Goal: Information Seeking & Learning: Learn about a topic

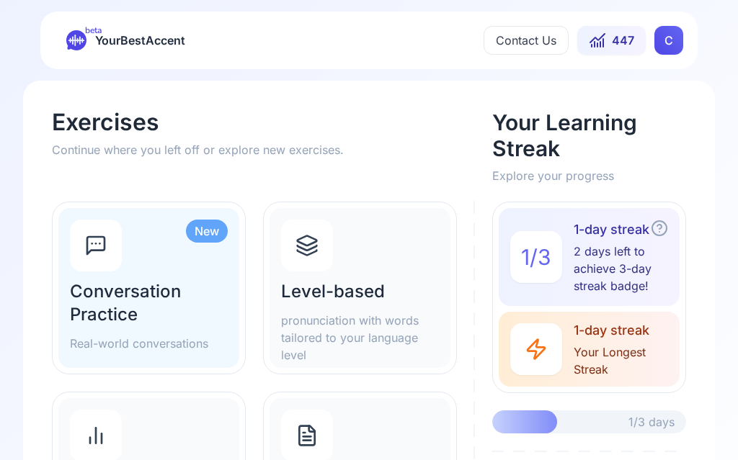
click at [391, 298] on h2 "Level-based" at bounding box center [360, 291] width 158 height 23
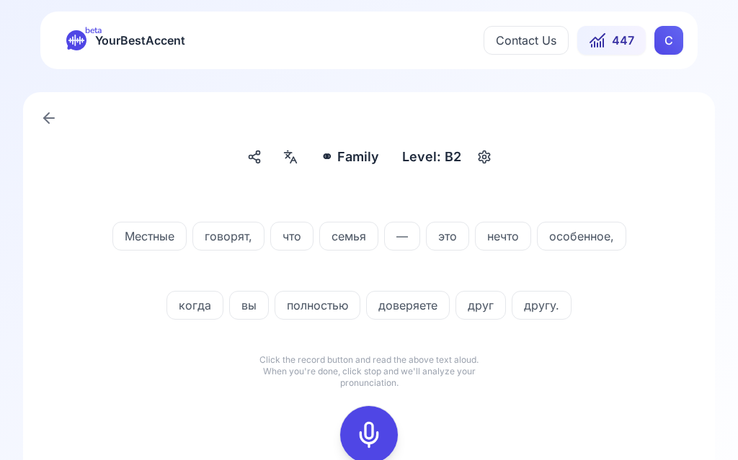
click at [299, 157] on icon at bounding box center [290, 157] width 17 height 14
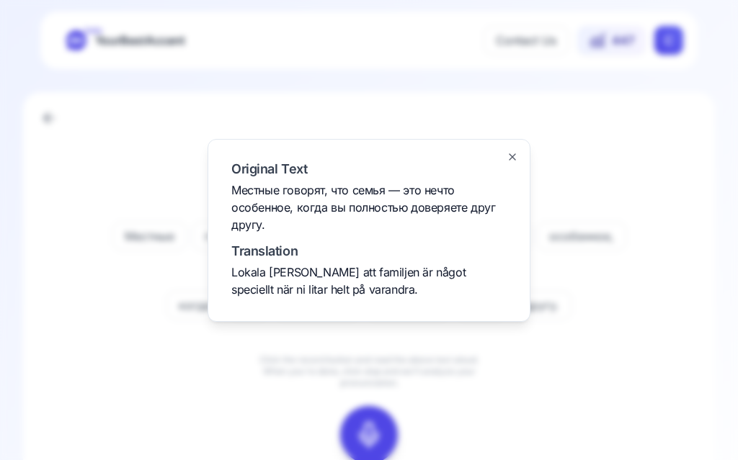
click at [680, 164] on div at bounding box center [369, 230] width 738 height 460
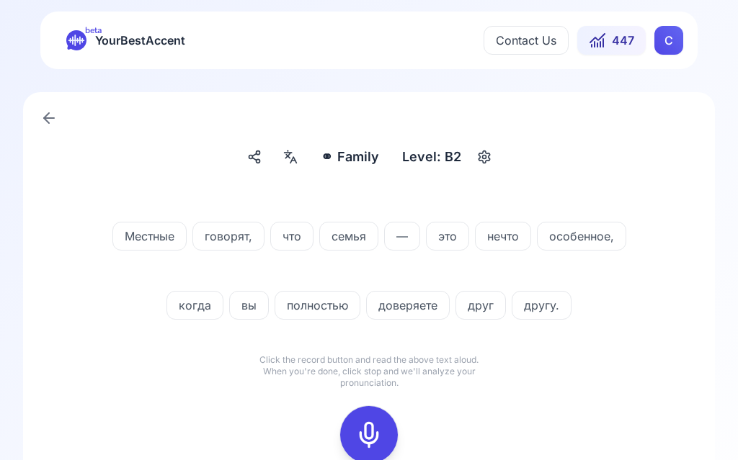
click at [382, 423] on icon at bounding box center [368, 435] width 29 height 29
click at [376, 432] on icon at bounding box center [368, 435] width 29 height 29
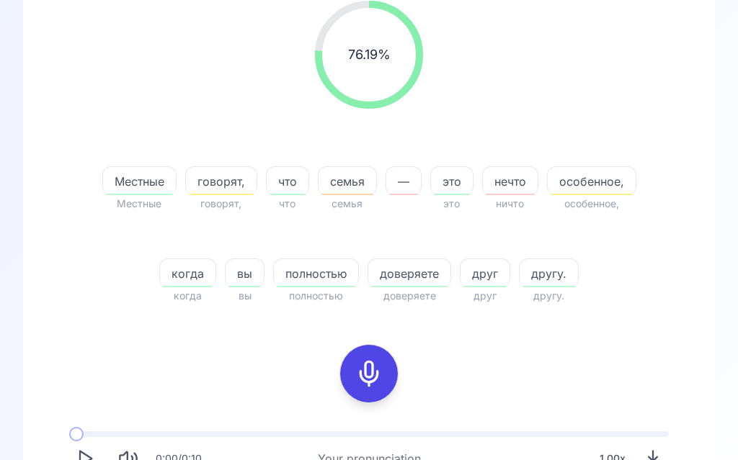
scroll to position [197, 0]
click at [360, 187] on span "семья" at bounding box center [347, 182] width 58 height 17
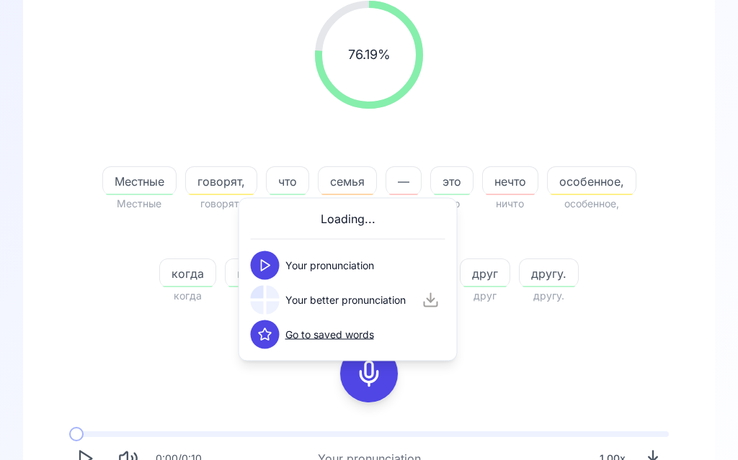
scroll to position [198, 0]
click at [277, 271] on button at bounding box center [265, 265] width 29 height 29
click at [276, 303] on button at bounding box center [265, 300] width 29 height 29
click at [521, 192] on div "нечто" at bounding box center [510, 180] width 56 height 29
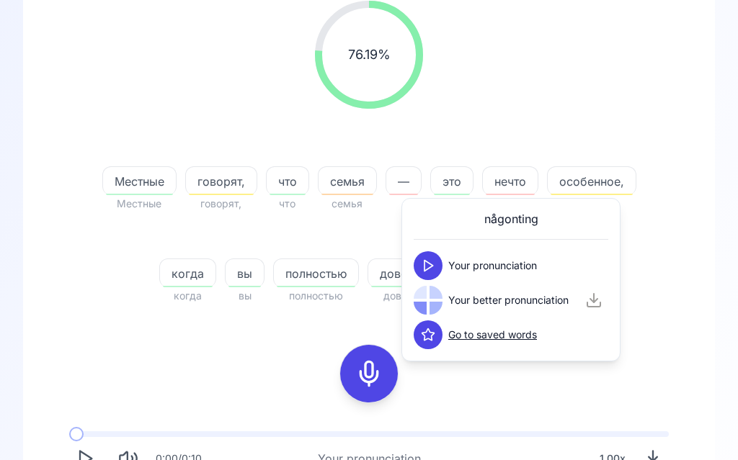
click at [432, 269] on icon at bounding box center [428, 266] width 14 height 14
click at [437, 290] on button at bounding box center [428, 300] width 29 height 29
click at [599, 185] on span "особенное," at bounding box center [592, 181] width 88 height 17
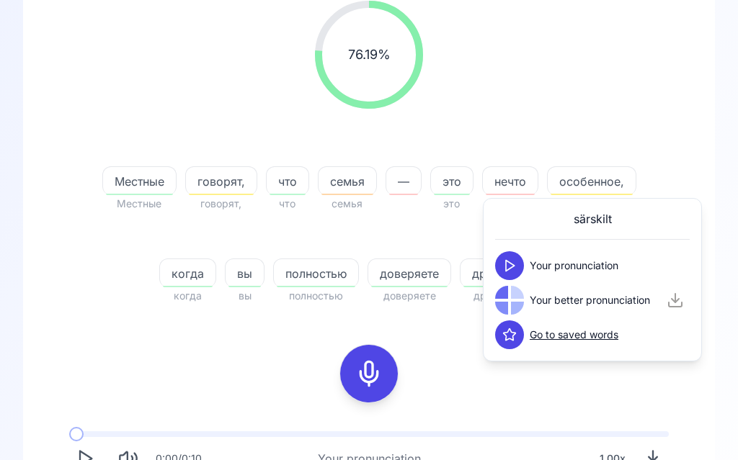
click at [517, 267] on button at bounding box center [509, 265] width 29 height 29
click at [511, 301] on icon at bounding box center [509, 300] width 14 height 14
click at [657, 99] on div "76.19 % 76.19 %" at bounding box center [369, 54] width 623 height 131
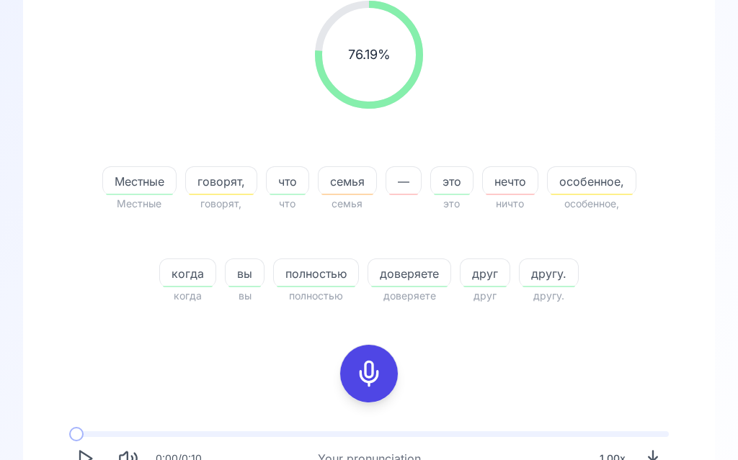
click at [233, 185] on span "говорят," at bounding box center [221, 181] width 71 height 17
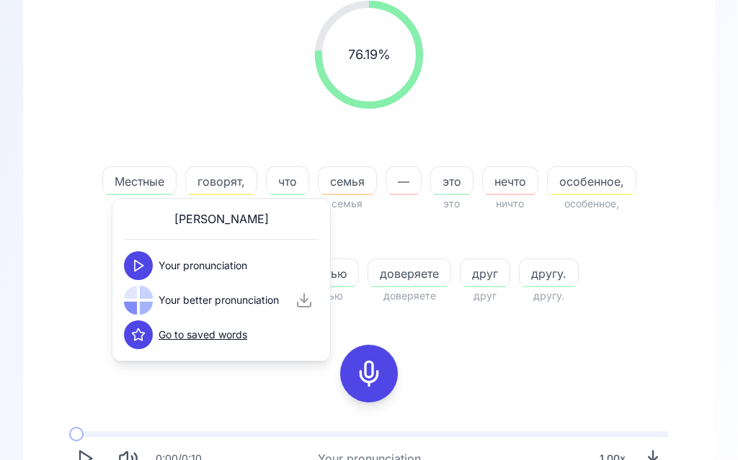
click at [140, 254] on button at bounding box center [138, 265] width 29 height 29
click at [146, 302] on button at bounding box center [138, 300] width 29 height 29
click at [547, 84] on div "76.19 % 76.19 %" at bounding box center [369, 54] width 623 height 131
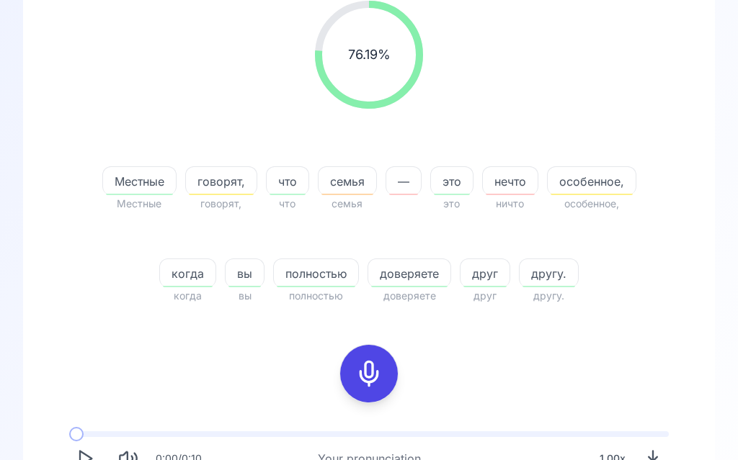
click at [372, 381] on icon at bounding box center [368, 374] width 29 height 29
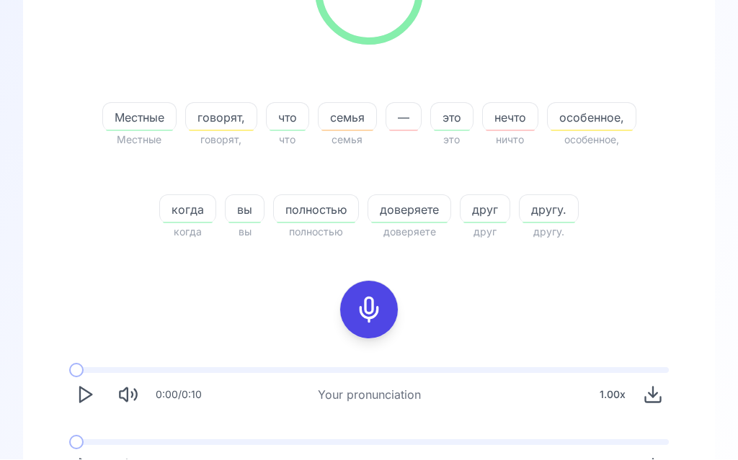
scroll to position [228, 0]
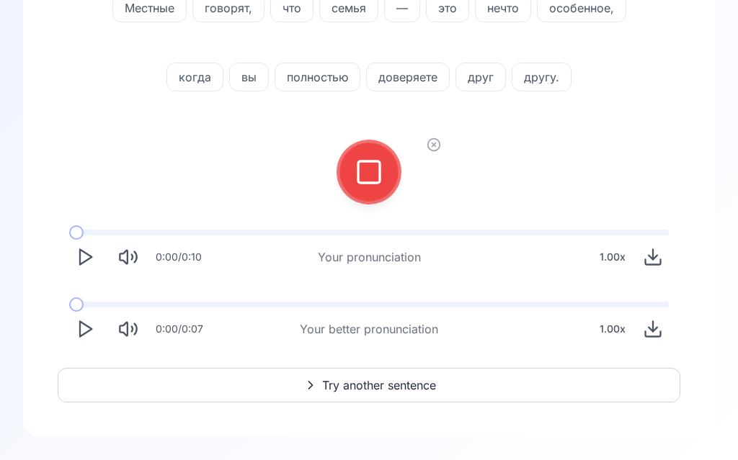
click at [375, 174] on icon at bounding box center [368, 172] width 29 height 29
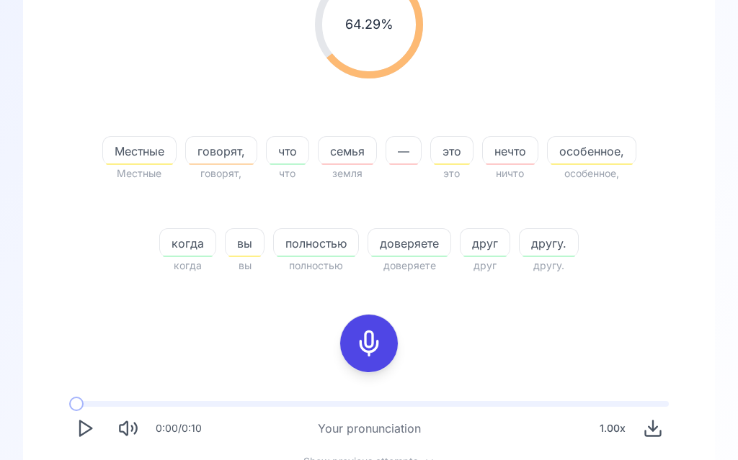
click at [517, 153] on span "нечто" at bounding box center [510, 151] width 55 height 17
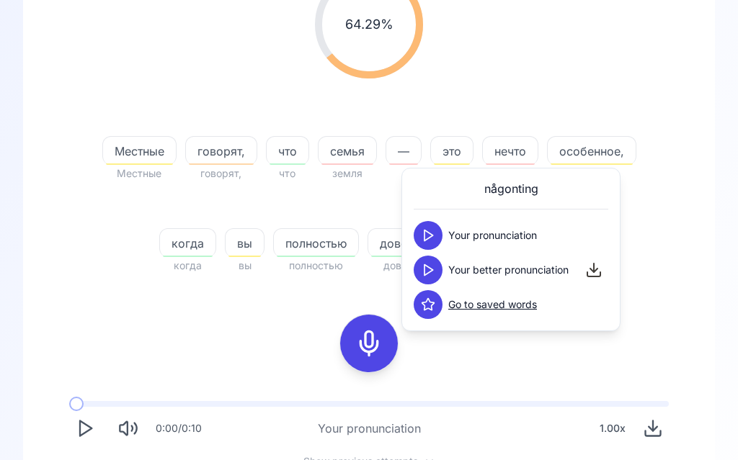
click at [434, 237] on icon at bounding box center [428, 235] width 14 height 14
click at [553, 78] on div "64.29 % 64.29 %" at bounding box center [369, 24] width 623 height 131
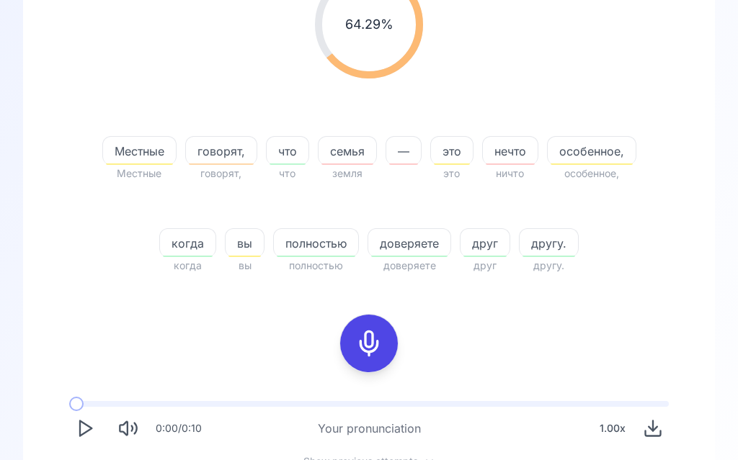
click at [231, 153] on span "говорят," at bounding box center [221, 151] width 71 height 17
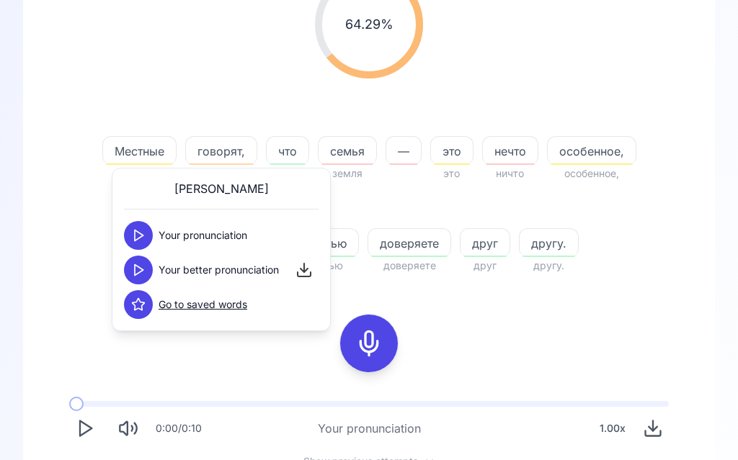
click at [148, 233] on button at bounding box center [138, 235] width 29 height 29
click at [148, 273] on button at bounding box center [138, 270] width 29 height 29
click at [352, 151] on span "семья" at bounding box center [347, 151] width 58 height 17
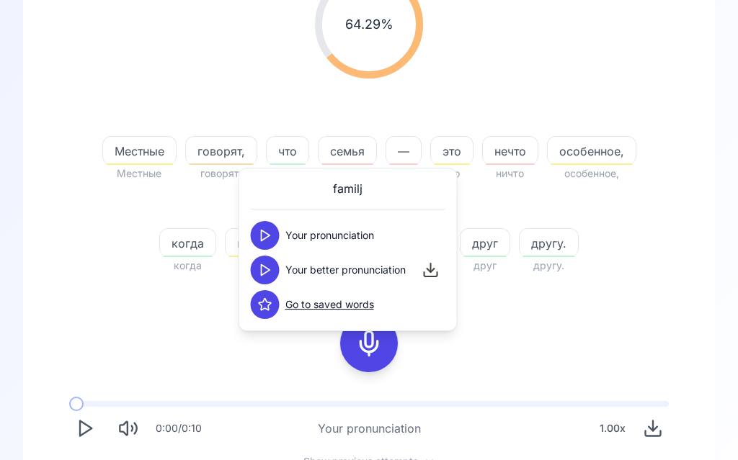
click at [270, 233] on icon at bounding box center [265, 235] width 14 height 14
click at [267, 270] on icon at bounding box center [265, 270] width 14 height 14
click at [574, 58] on div "64.29 % 64.29 %" at bounding box center [369, 24] width 623 height 131
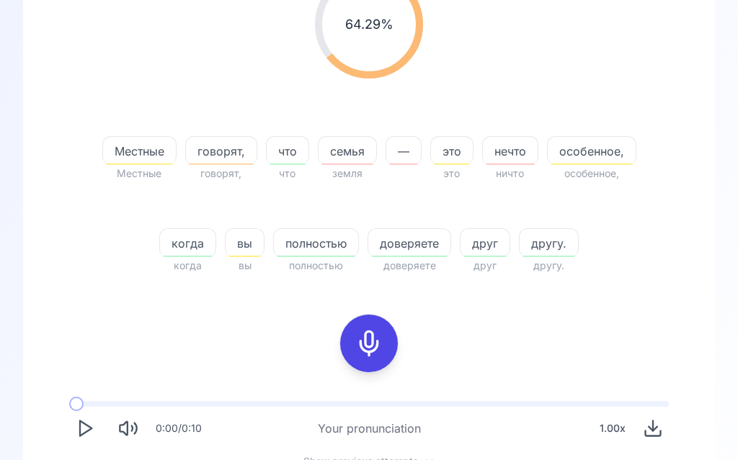
click at [375, 344] on icon at bounding box center [368, 343] width 29 height 29
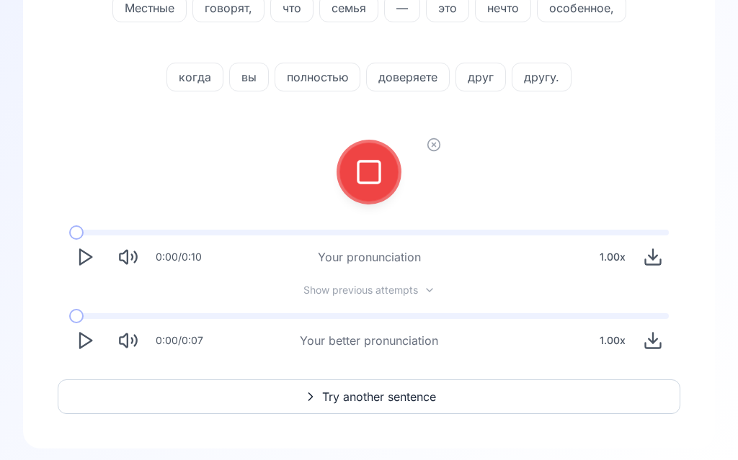
click at [372, 178] on icon at bounding box center [368, 172] width 29 height 29
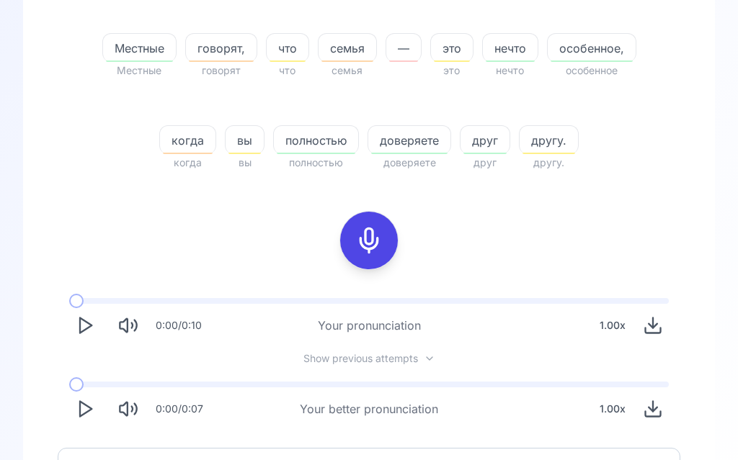
scroll to position [347, 0]
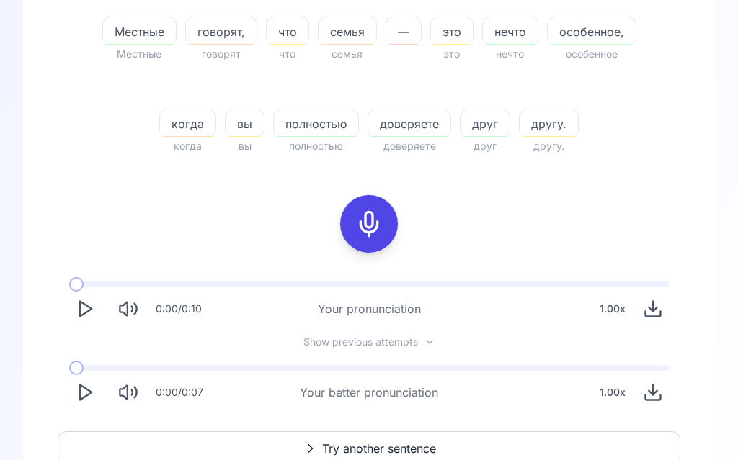
click at [88, 398] on icon "Play" at bounding box center [85, 393] width 20 height 20
click at [86, 406] on button "Play" at bounding box center [85, 394] width 32 height 32
click at [375, 447] on span "Try another sentence" at bounding box center [379, 449] width 114 height 17
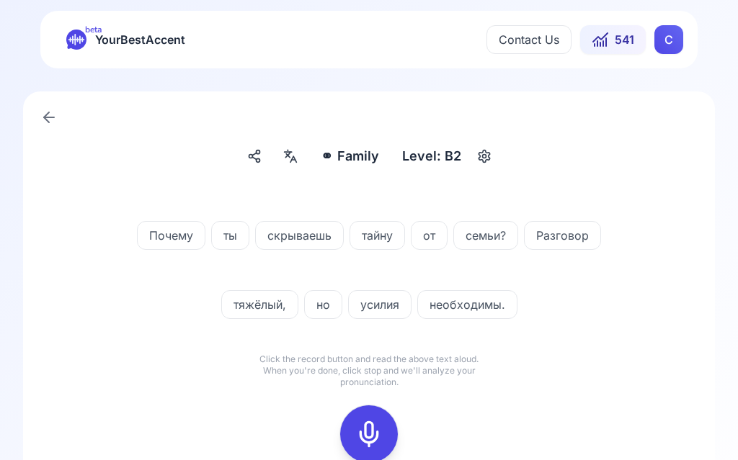
scroll to position [1, 0]
click at [379, 442] on rect at bounding box center [369, 435] width 22 height 22
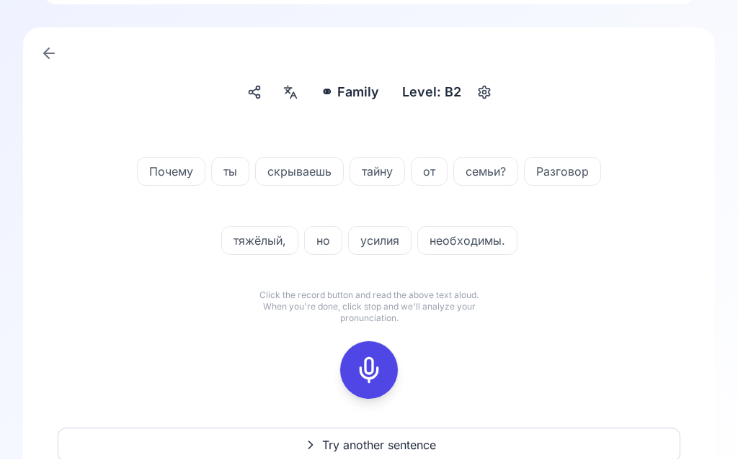
scroll to position [65, 0]
click at [380, 376] on icon at bounding box center [368, 370] width 29 height 29
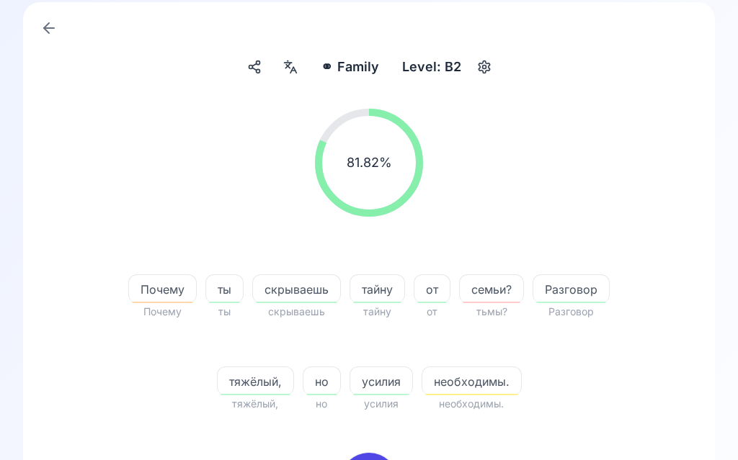
scroll to position [116, 0]
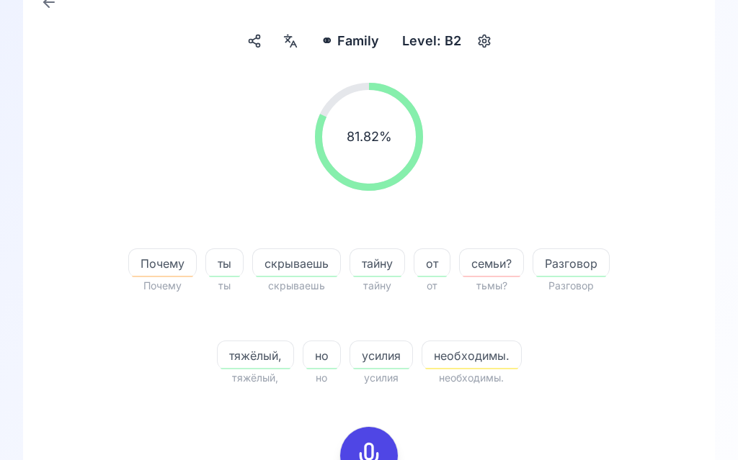
click at [167, 268] on span "Почему" at bounding box center [162, 263] width 67 height 17
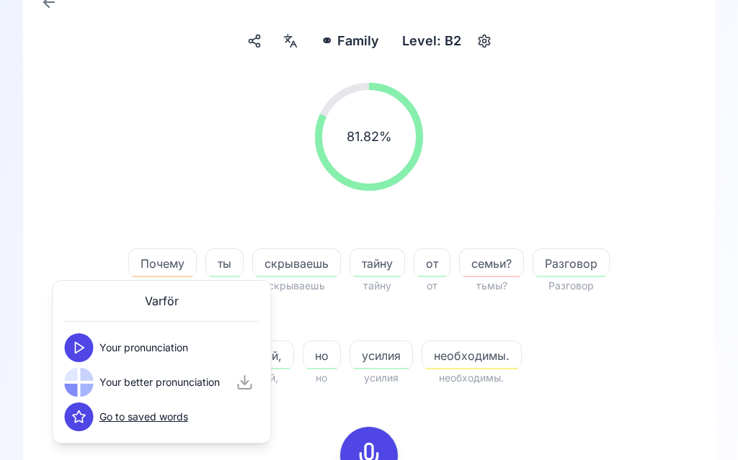
click at [86, 348] on icon at bounding box center [79, 348] width 14 height 14
click at [92, 382] on button at bounding box center [79, 382] width 29 height 29
click at [495, 275] on div "семьи?" at bounding box center [491, 263] width 65 height 29
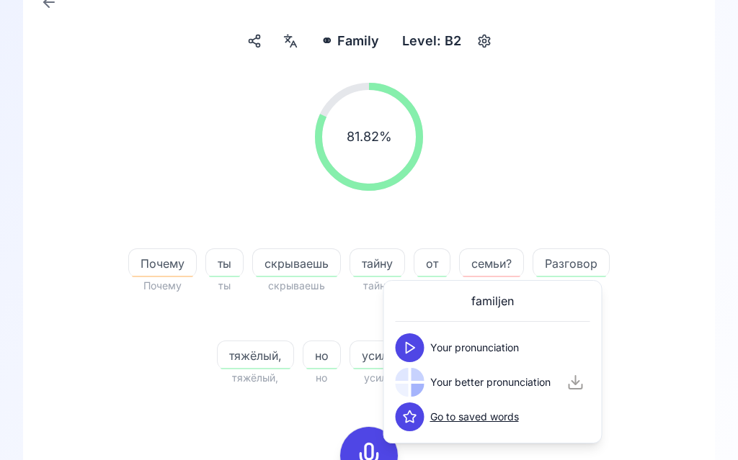
click at [414, 346] on icon at bounding box center [410, 348] width 14 height 14
click at [413, 383] on icon at bounding box center [410, 382] width 14 height 14
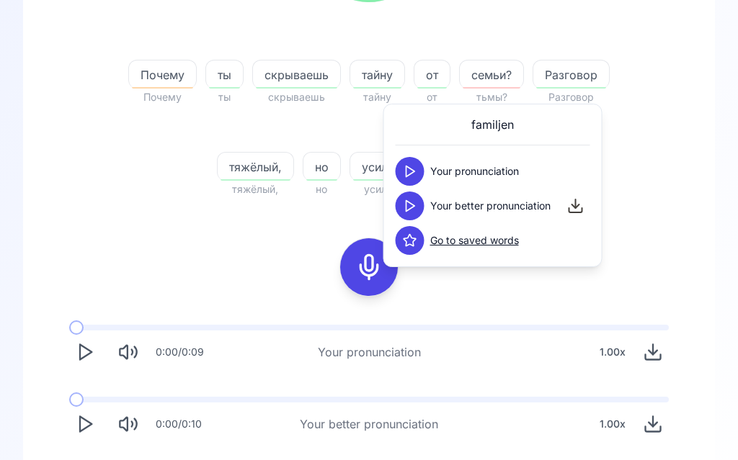
scroll to position [308, 0]
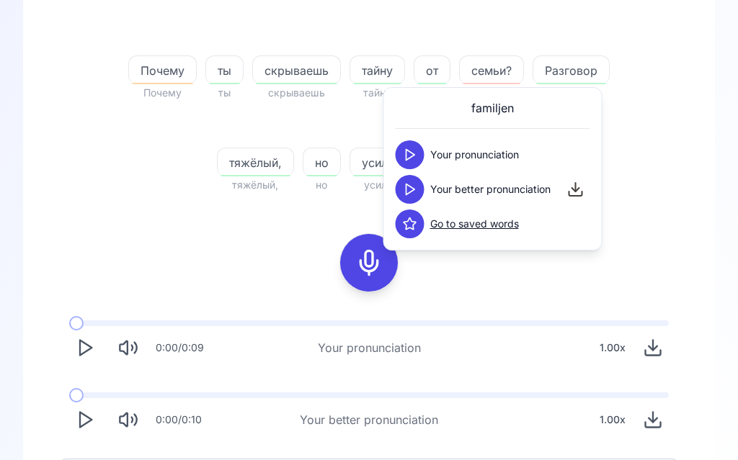
click at [520, 264] on div "81.82 % 81.82 % Почему Почему ты ты скрываешь скрываешь тайну тайну от от семьи…" at bounding box center [369, 163] width 623 height 569
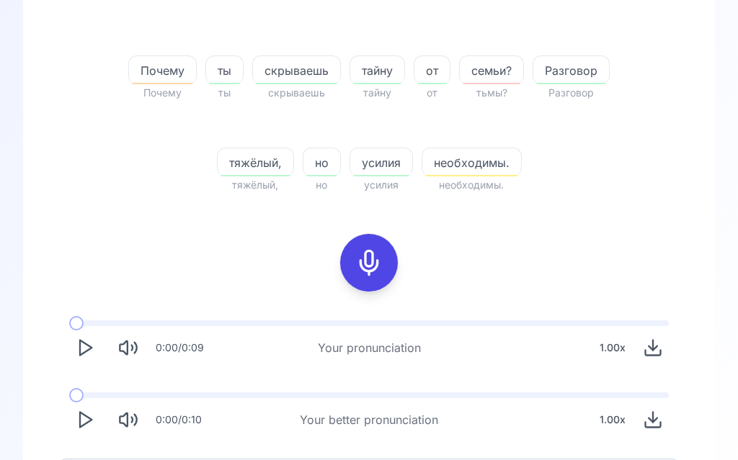
click at [490, 169] on span "необходимы." at bounding box center [471, 162] width 99 height 17
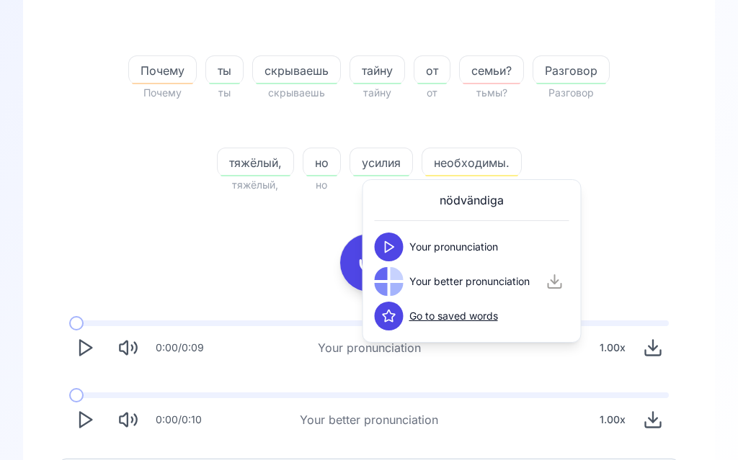
click at [392, 249] on polygon at bounding box center [389, 247] width 9 height 11
click at [399, 280] on button at bounding box center [389, 281] width 29 height 29
click at [672, 146] on div "81.82 % 81.82 % Почему Почему ты ты скрываешь скрываешь тайну тайну от от семьи…" at bounding box center [369, 41] width 623 height 327
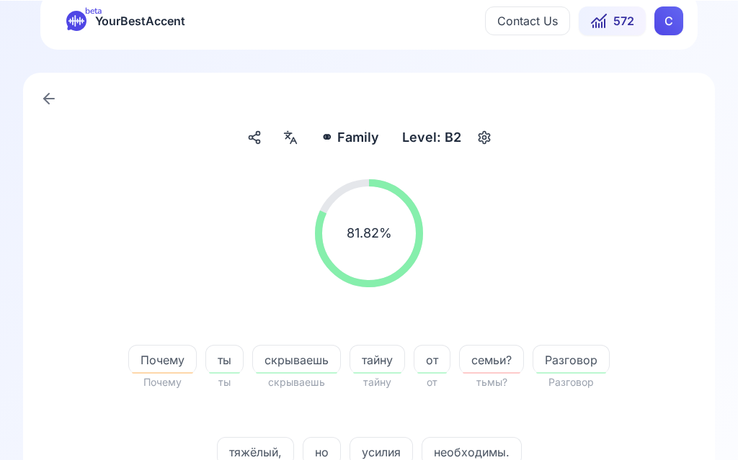
click at [288, 143] on icon at bounding box center [290, 137] width 17 height 14
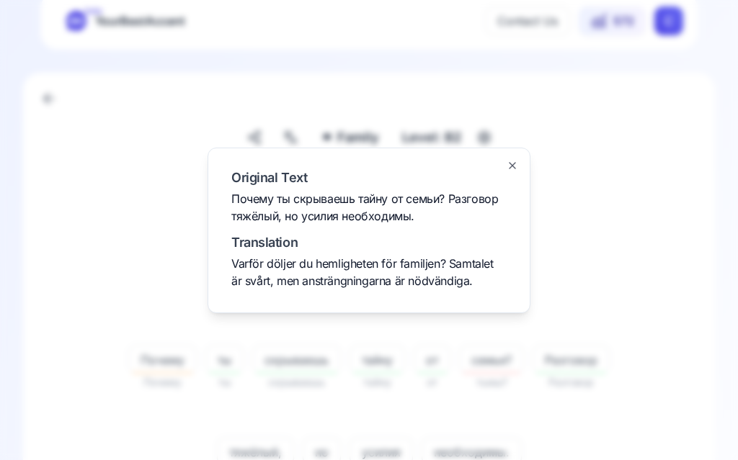
click at [668, 191] on div at bounding box center [369, 230] width 738 height 460
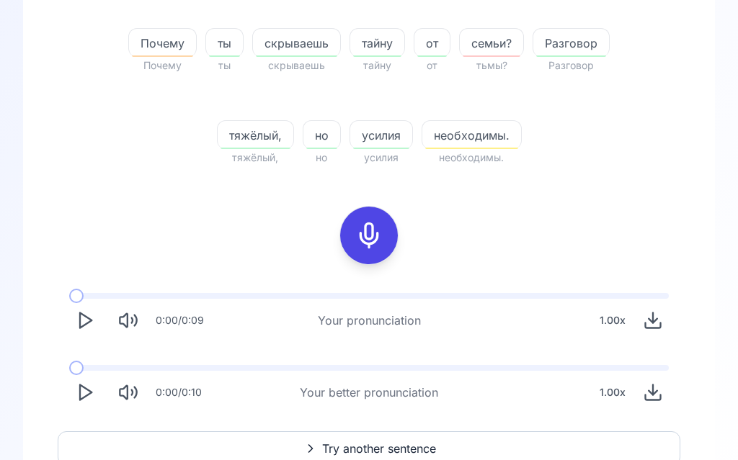
click at [92, 393] on polygon "Play" at bounding box center [86, 393] width 12 height 15
click at [88, 395] on polygon "Play" at bounding box center [86, 393] width 12 height 15
click at [368, 231] on icon at bounding box center [368, 236] width 29 height 29
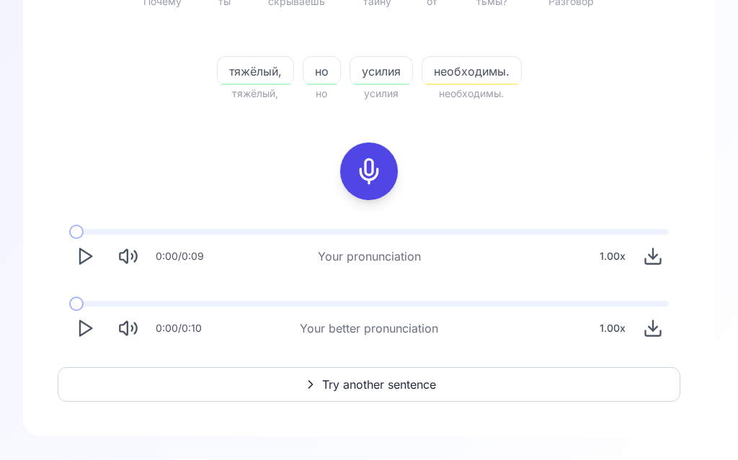
scroll to position [228, 0]
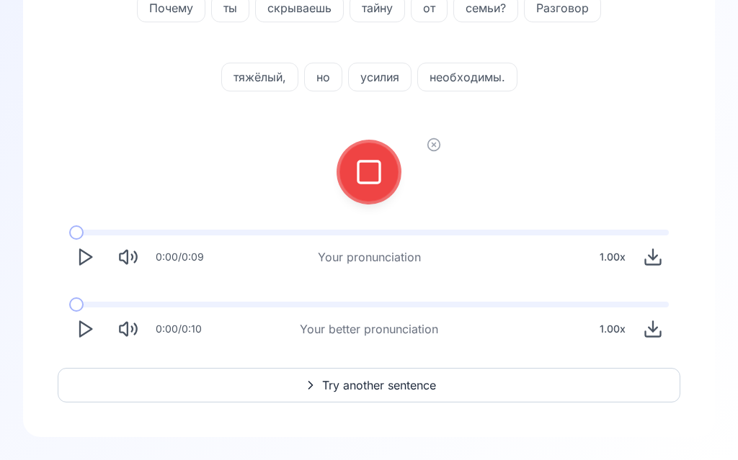
click at [372, 174] on icon at bounding box center [368, 172] width 29 height 29
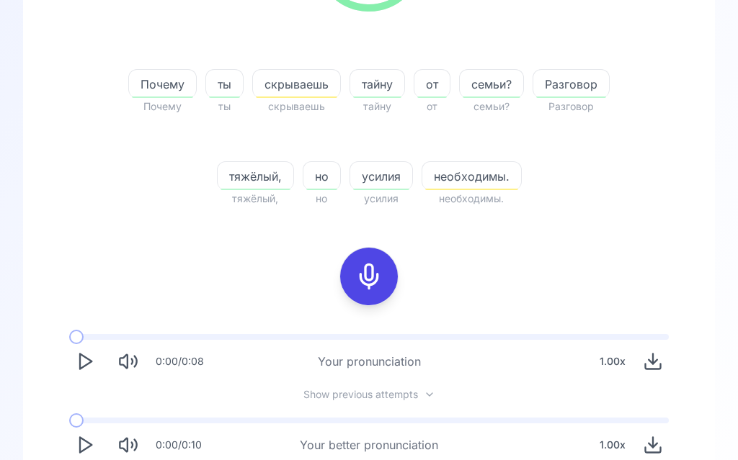
scroll to position [347, 0]
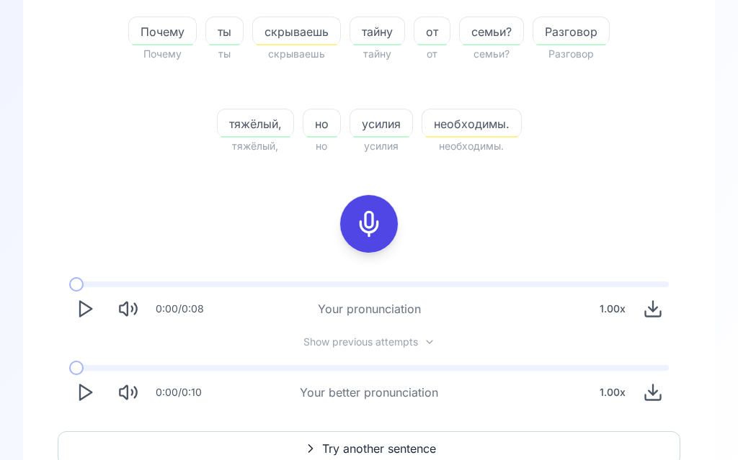
click at [81, 396] on polygon "Play" at bounding box center [86, 393] width 12 height 15
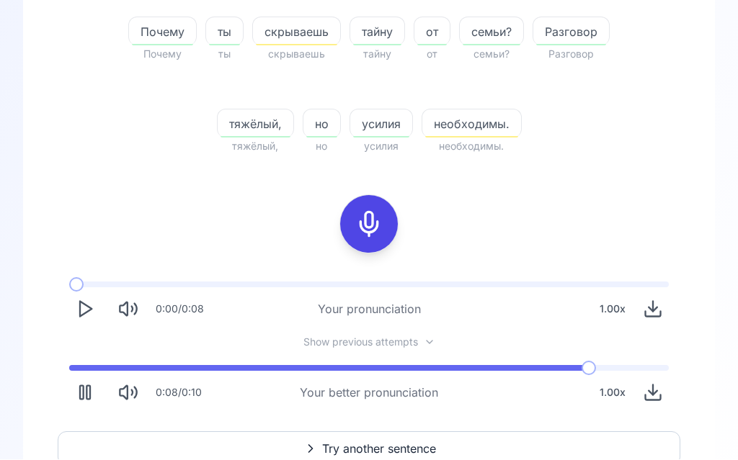
click at [347, 445] on span "Try another sentence" at bounding box center [379, 449] width 114 height 17
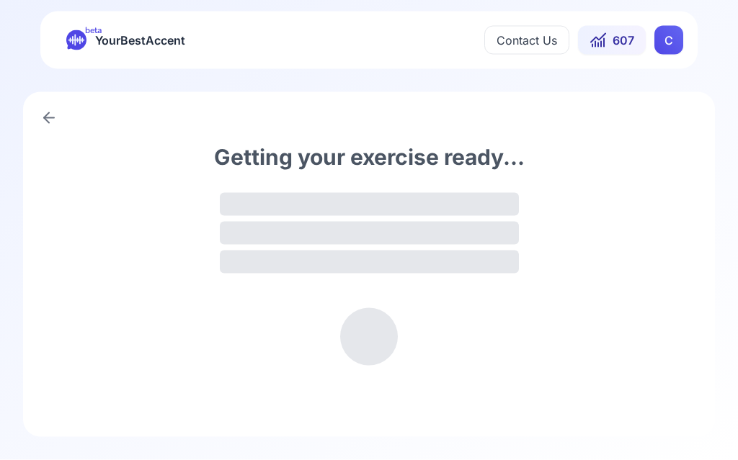
scroll to position [1, 0]
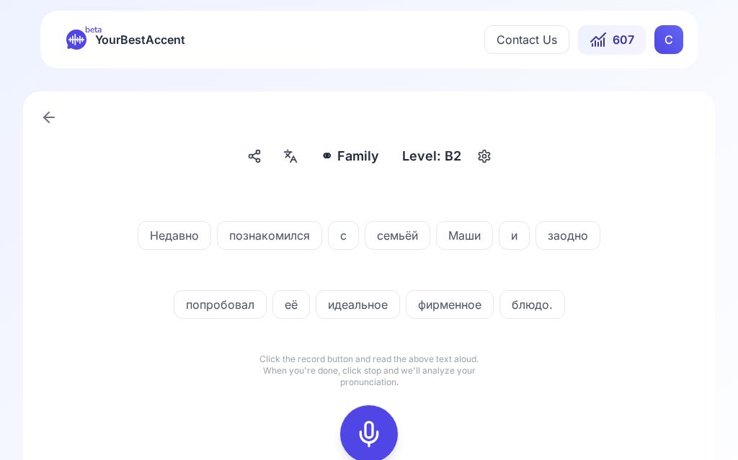
click at [290, 156] on icon at bounding box center [290, 156] width 17 height 14
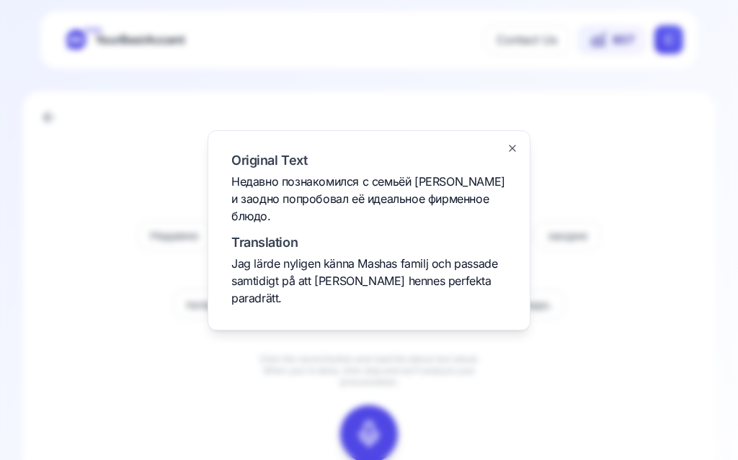
click at [656, 154] on div at bounding box center [369, 230] width 738 height 460
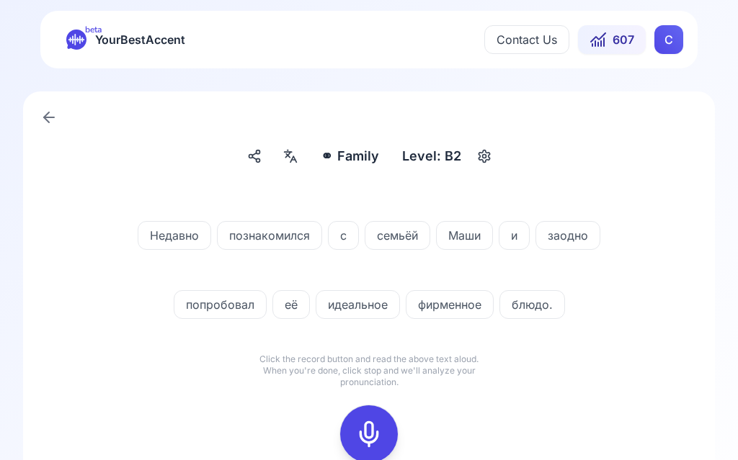
click at [372, 435] on icon at bounding box center [368, 434] width 29 height 29
click at [373, 438] on icon at bounding box center [368, 434] width 29 height 29
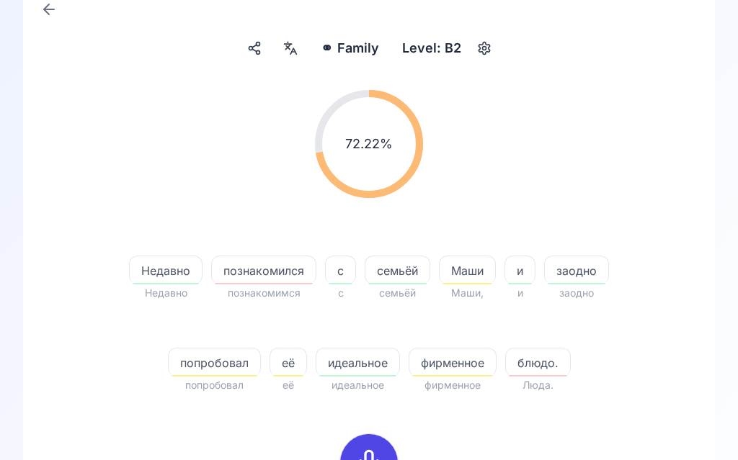
scroll to position [110, 0]
click at [279, 276] on span "познакомился" at bounding box center [264, 270] width 104 height 17
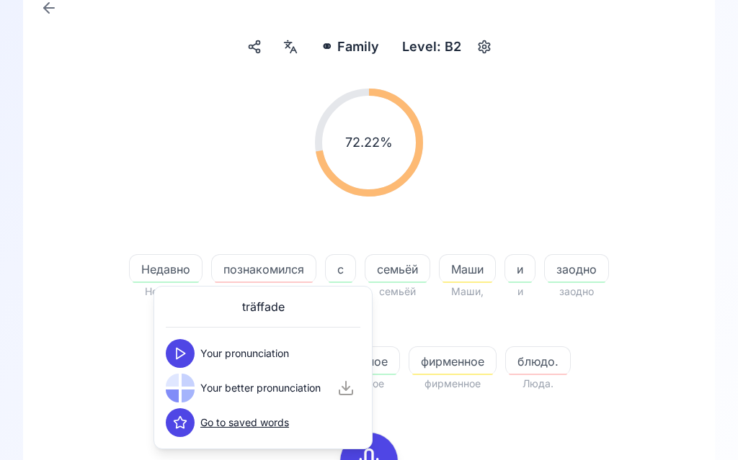
click at [188, 358] on button at bounding box center [180, 353] width 29 height 29
click at [194, 392] on button at bounding box center [180, 388] width 29 height 29
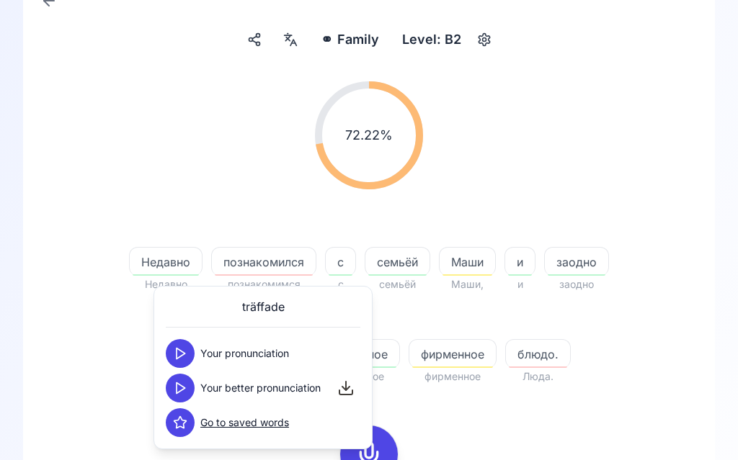
scroll to position [122, 0]
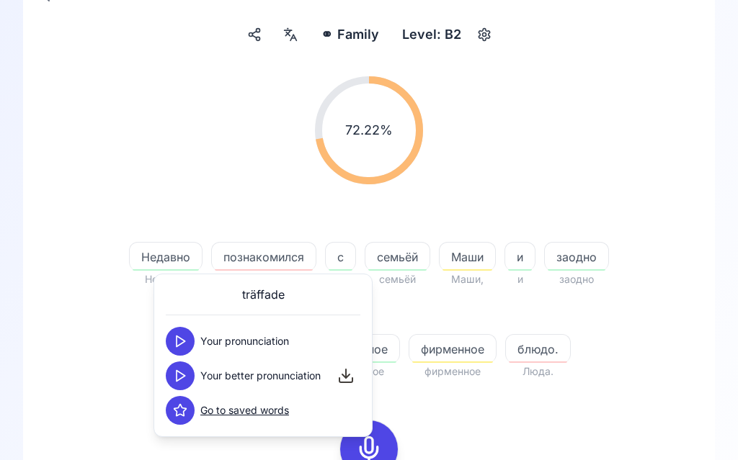
click at [104, 407] on div "72.22 % 72.22 % Недавно Недавно познакомился познакомимся с с семьёй семьёй [PE…" at bounding box center [369, 349] width 623 height 569
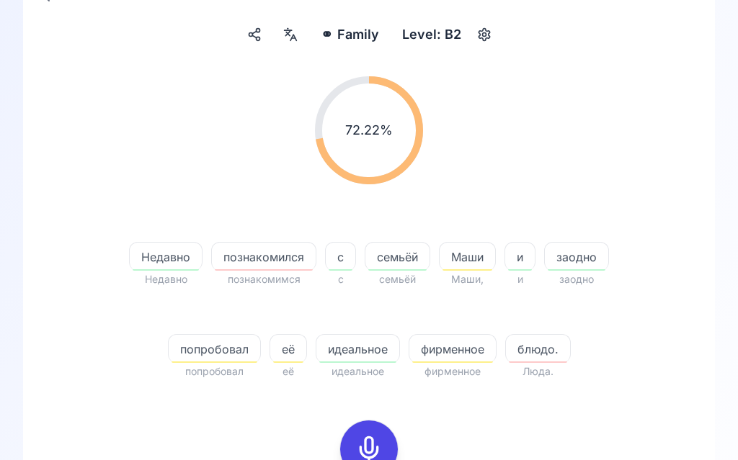
click at [210, 361] on div "попробовал" at bounding box center [214, 348] width 93 height 29
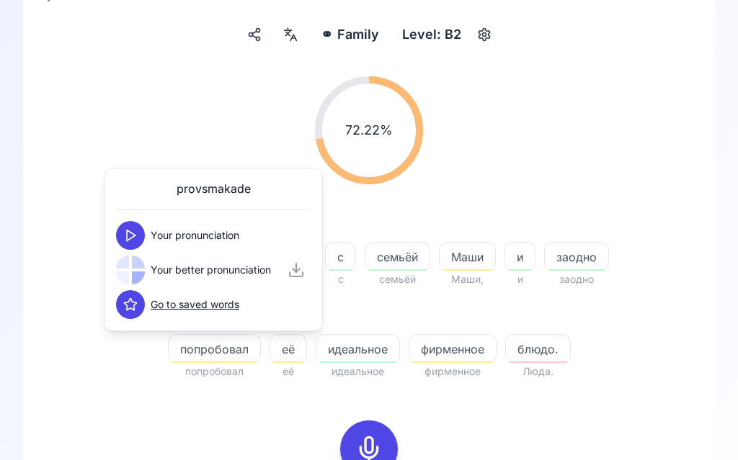
click at [143, 231] on button at bounding box center [130, 235] width 29 height 29
click at [138, 275] on button at bounding box center [130, 270] width 29 height 29
click at [616, 155] on div "72.22 % 72.22 %" at bounding box center [369, 130] width 623 height 131
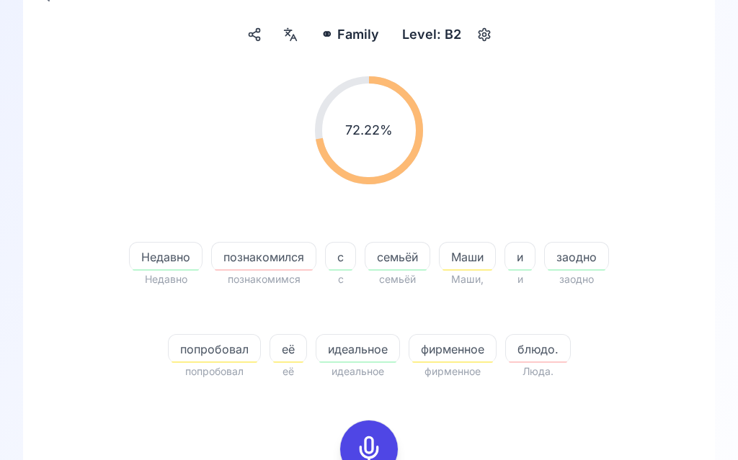
click at [455, 355] on span "фирменное" at bounding box center [452, 349] width 86 height 17
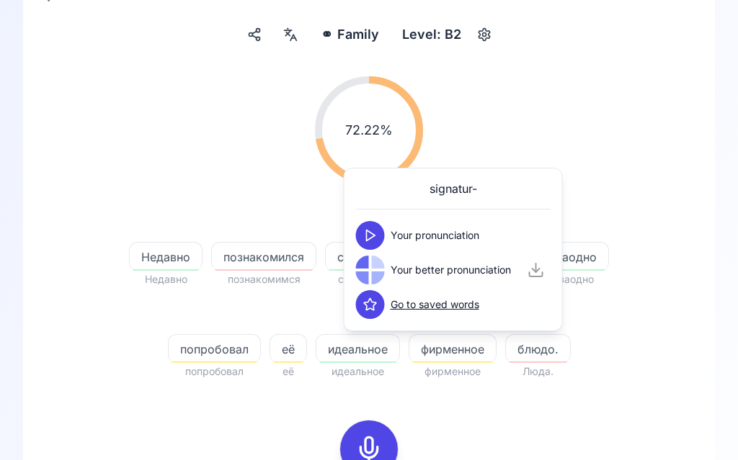
click at [370, 275] on div at bounding box center [370, 270] width 29 height 29
click at [376, 282] on div at bounding box center [378, 278] width 13 height 13
click at [375, 241] on icon at bounding box center [370, 235] width 14 height 14
click at [371, 269] on icon at bounding box center [370, 270] width 14 height 14
click at [540, 349] on span "блюдо." at bounding box center [538, 349] width 64 height 17
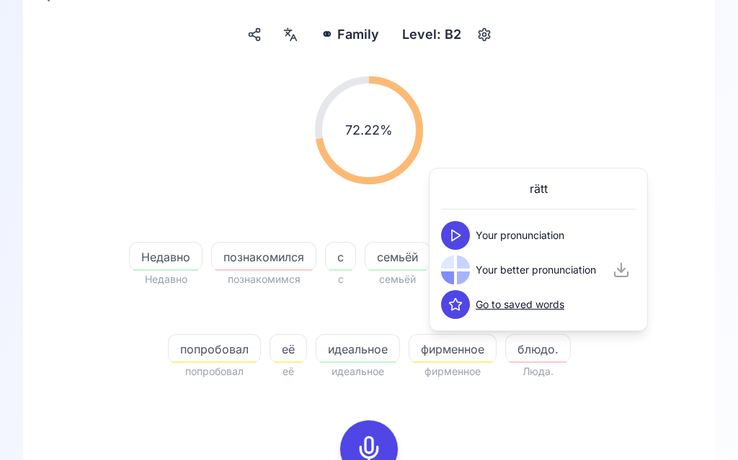
click at [458, 228] on button at bounding box center [455, 235] width 29 height 29
click at [456, 274] on icon at bounding box center [455, 270] width 14 height 14
click at [644, 409] on div "72.22 % 72.22 % Недавно Недавно познакомился познакомимся с с семьёй семьёй [PE…" at bounding box center [369, 349] width 623 height 569
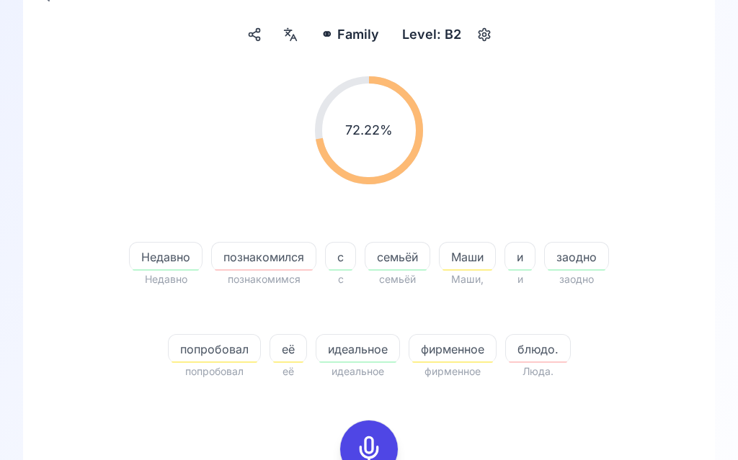
click at [375, 447] on icon at bounding box center [368, 449] width 29 height 29
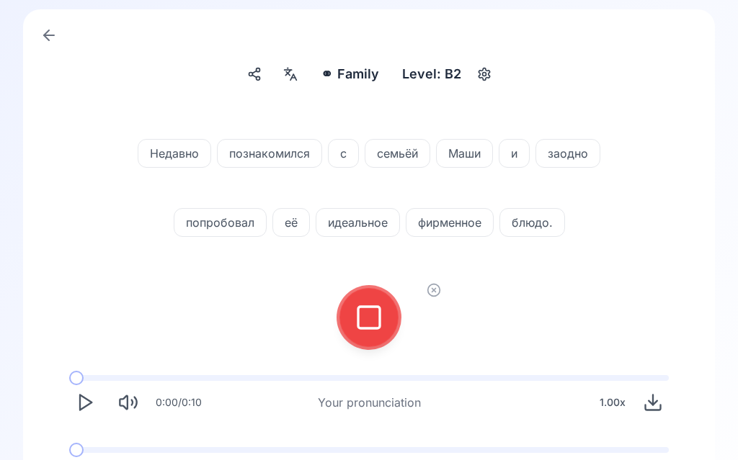
scroll to position [83, 0]
click at [379, 326] on rect at bounding box center [369, 318] width 22 height 22
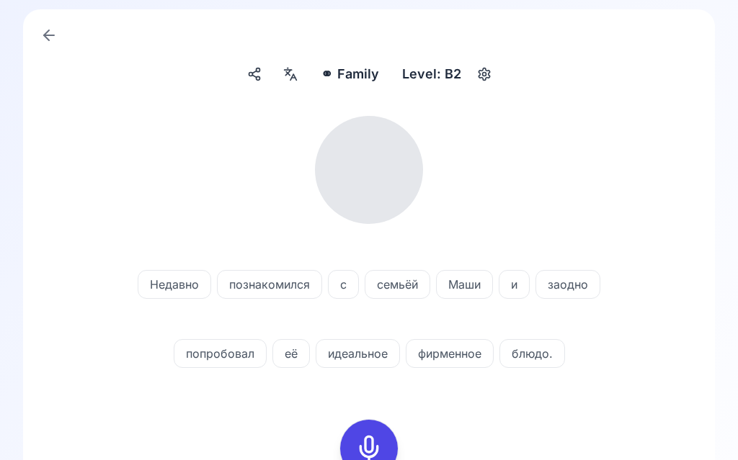
click at [370, 321] on div at bounding box center [358, 313] width 84 height 17
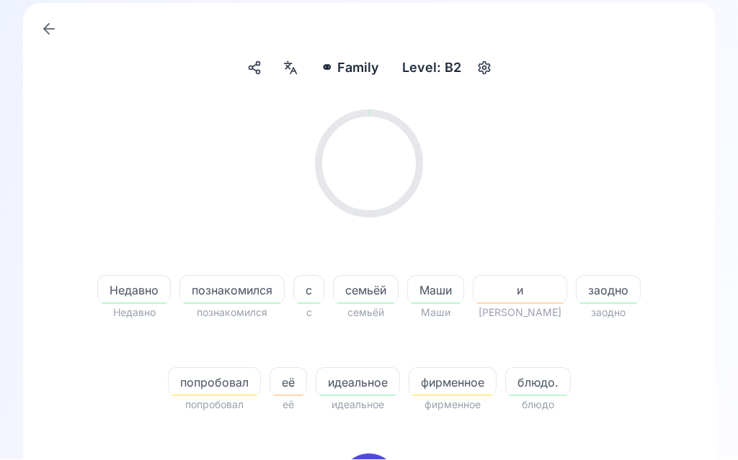
scroll to position [89, 0]
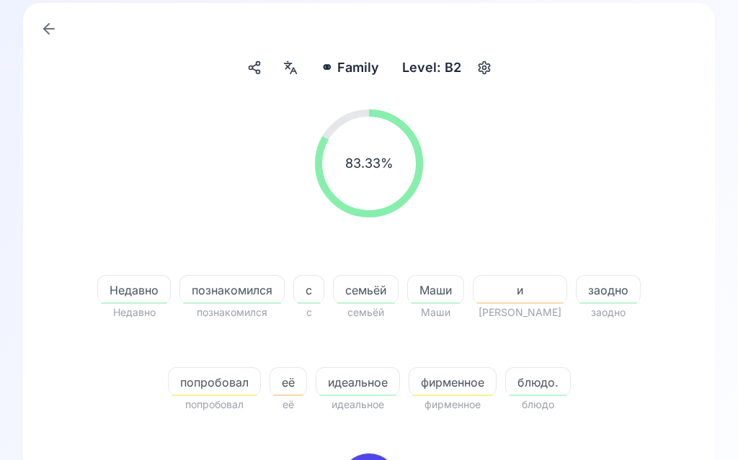
click at [298, 391] on span "её" at bounding box center [288, 382] width 36 height 17
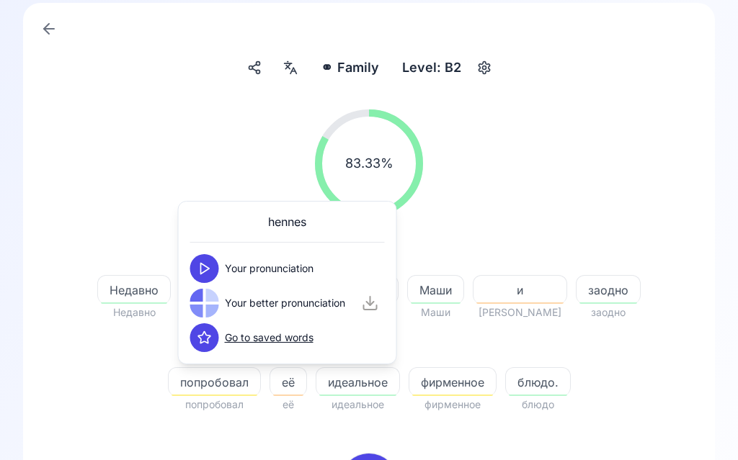
click at [205, 264] on icon at bounding box center [204, 269] width 14 height 14
click at [210, 302] on icon at bounding box center [204, 303] width 14 height 14
click at [215, 300] on button at bounding box center [204, 303] width 29 height 29
click at [210, 307] on icon at bounding box center [204, 303] width 14 height 14
click at [651, 178] on div "83.33 % 83.33 %" at bounding box center [369, 163] width 623 height 131
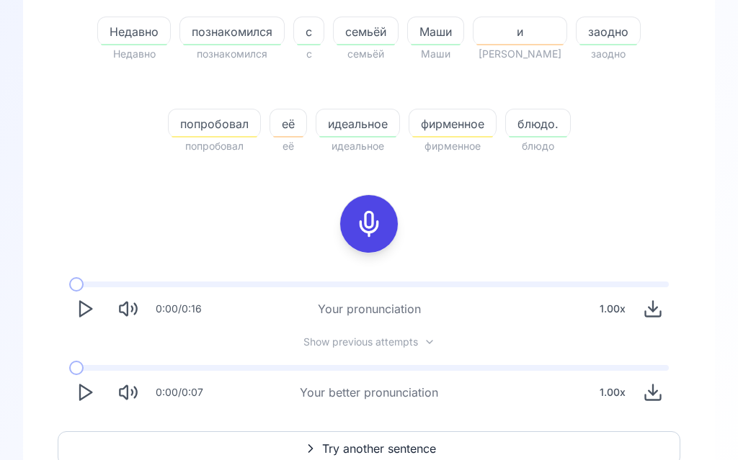
click at [86, 403] on button "Play" at bounding box center [85, 394] width 32 height 32
click at [99, 400] on button "Play" at bounding box center [85, 394] width 32 height 32
click at [385, 449] on span "Try another sentence" at bounding box center [379, 449] width 114 height 17
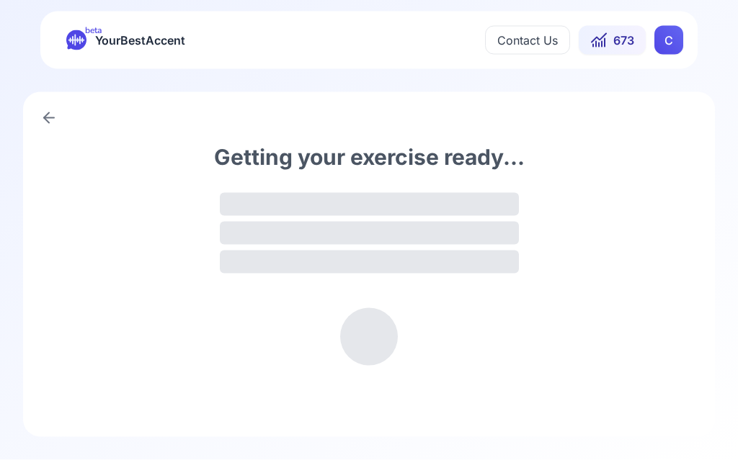
scroll to position [1, 0]
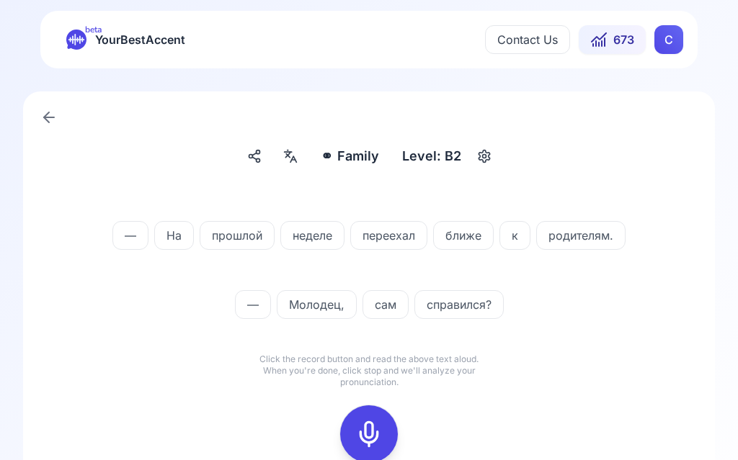
click at [321, 140] on div "⚭ Family Family Level: B2 — На прошлой неделе переехал ближе к родителям. — [PE…" at bounding box center [369, 327] width 692 height 470
click at [290, 163] on icon at bounding box center [290, 156] width 17 height 14
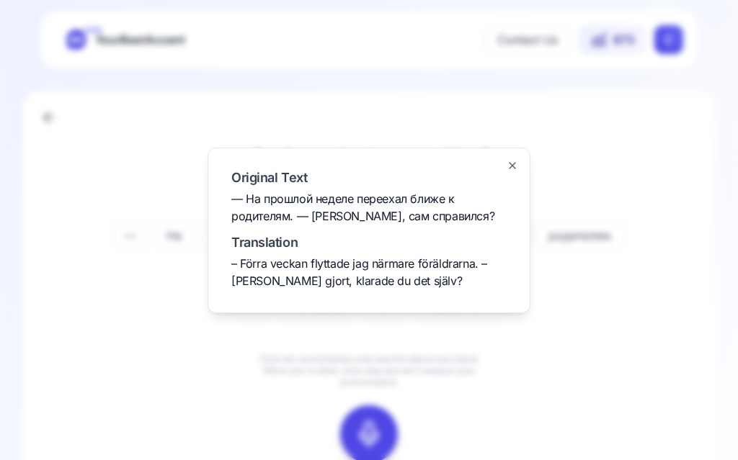
click at [534, 395] on div at bounding box center [369, 230] width 738 height 460
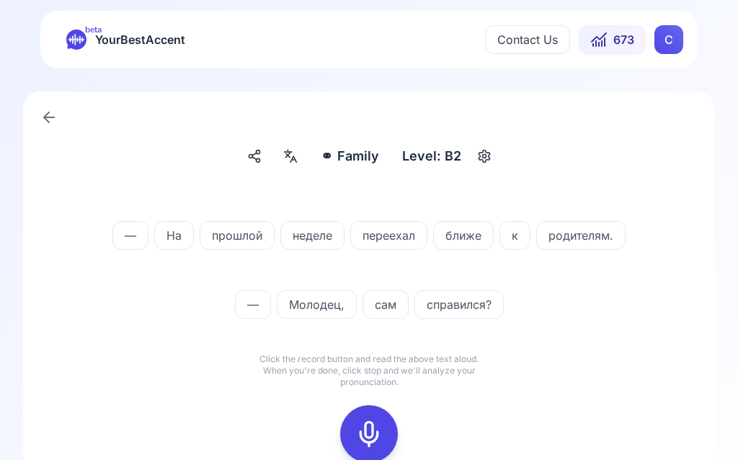
click at [372, 437] on icon at bounding box center [368, 434] width 29 height 29
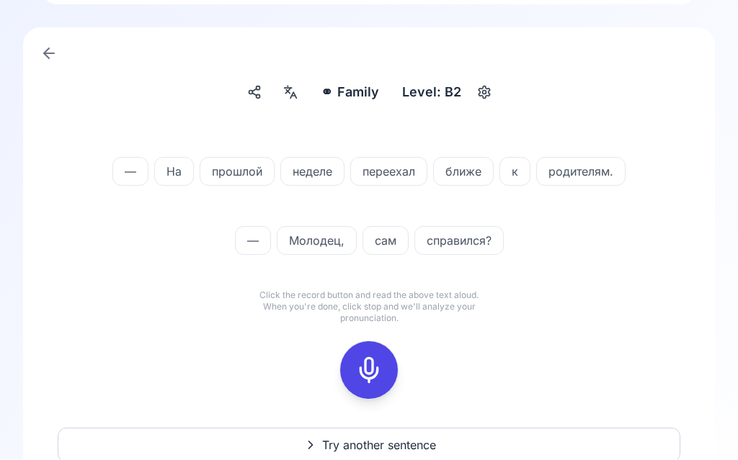
scroll to position [65, 0]
click at [367, 361] on icon at bounding box center [368, 370] width 29 height 29
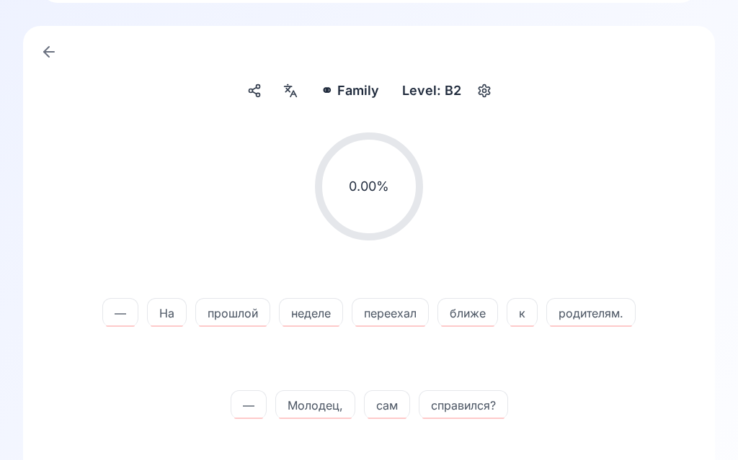
scroll to position [66, 0]
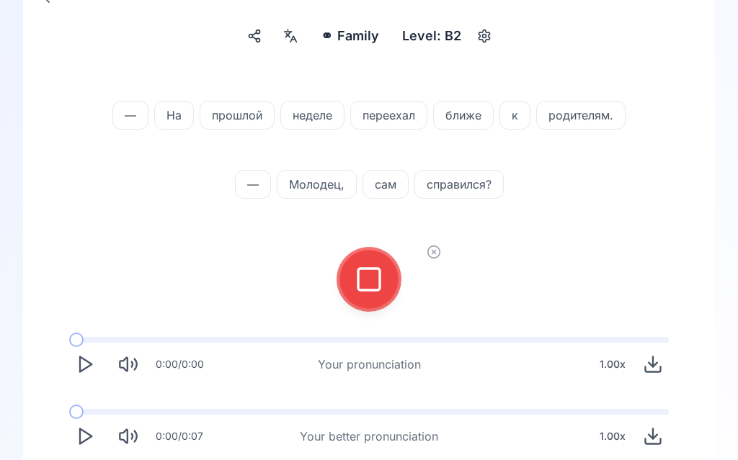
click at [375, 280] on icon at bounding box center [368, 280] width 29 height 29
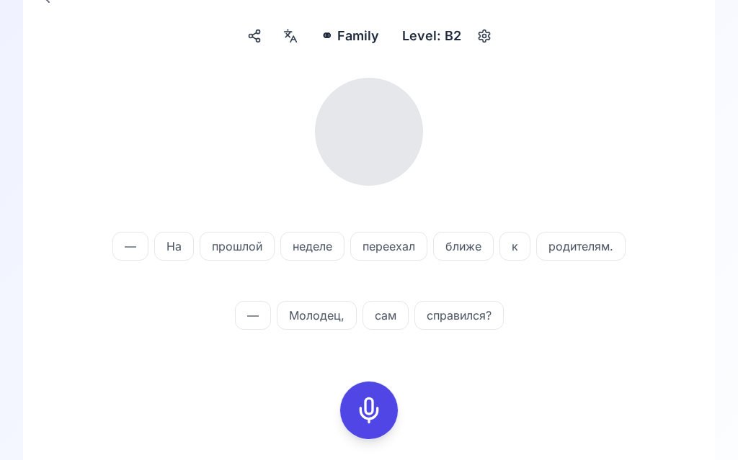
click at [383, 394] on div at bounding box center [369, 411] width 35 height 58
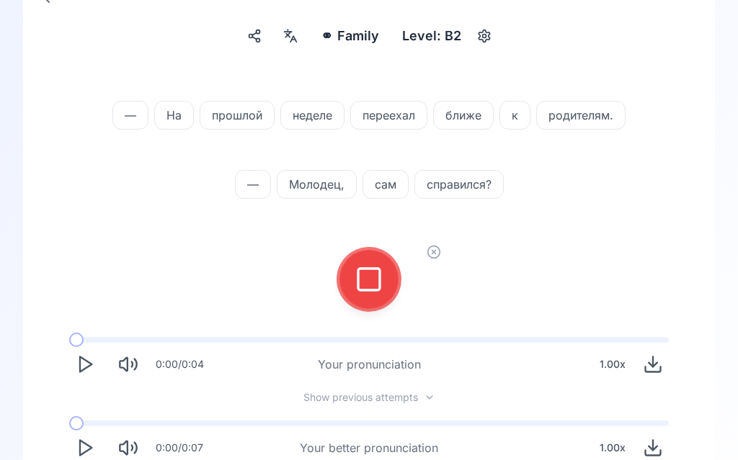
click at [370, 277] on icon at bounding box center [368, 279] width 29 height 29
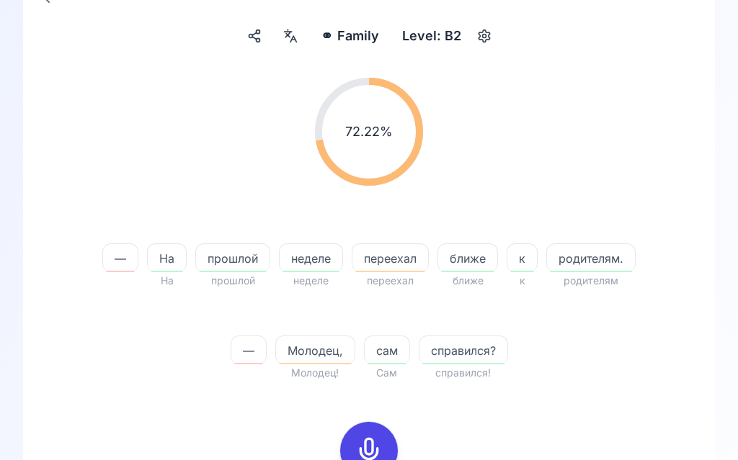
click at [396, 268] on div "переехал" at bounding box center [390, 258] width 77 height 29
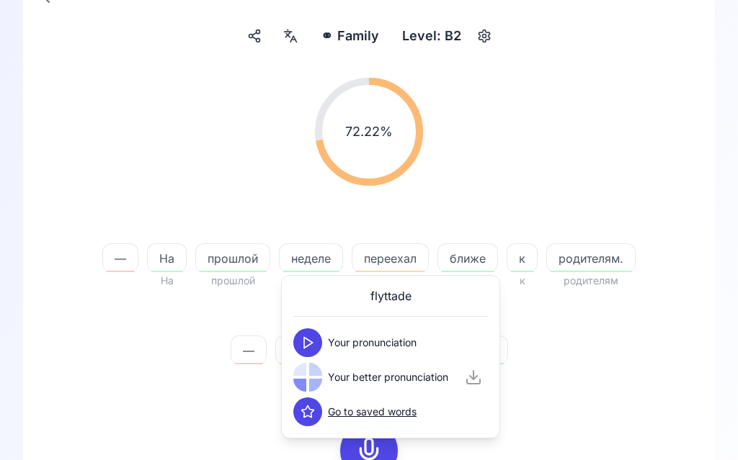
click at [319, 339] on button at bounding box center [307, 343] width 29 height 29
click at [318, 380] on button at bounding box center [307, 377] width 29 height 29
click at [321, 377] on button at bounding box center [307, 377] width 29 height 29
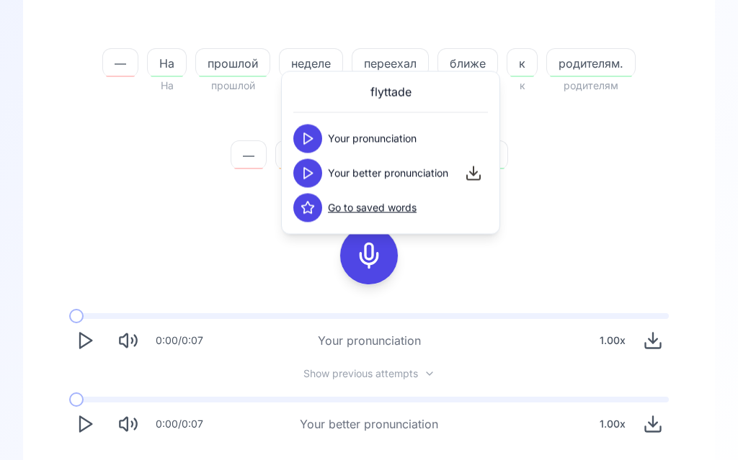
scroll to position [318, 0]
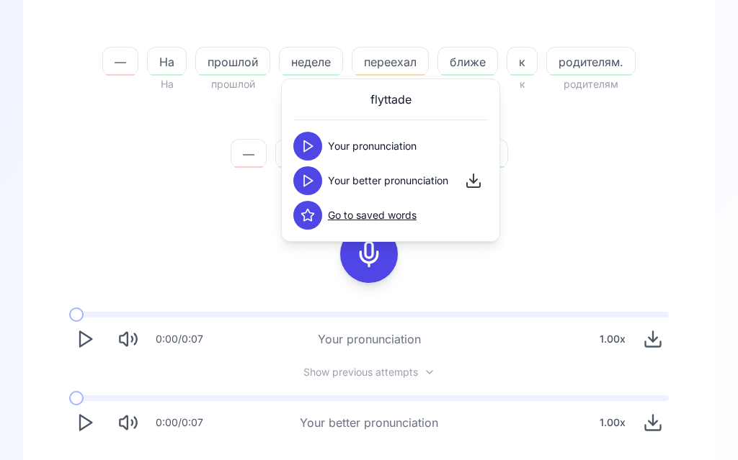
click at [619, 184] on div "— На На прошлой прошлой неделе неделе переехал переехал ближе ближе к к родител…" at bounding box center [368, 98] width 553 height 173
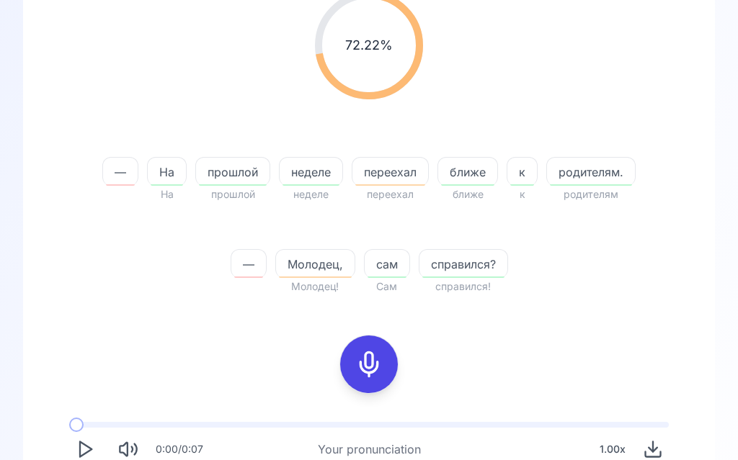
scroll to position [207, 0]
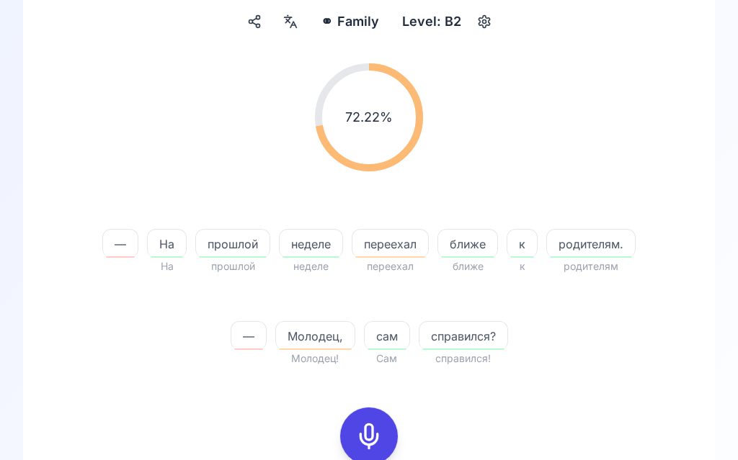
click at [378, 425] on icon at bounding box center [368, 437] width 29 height 29
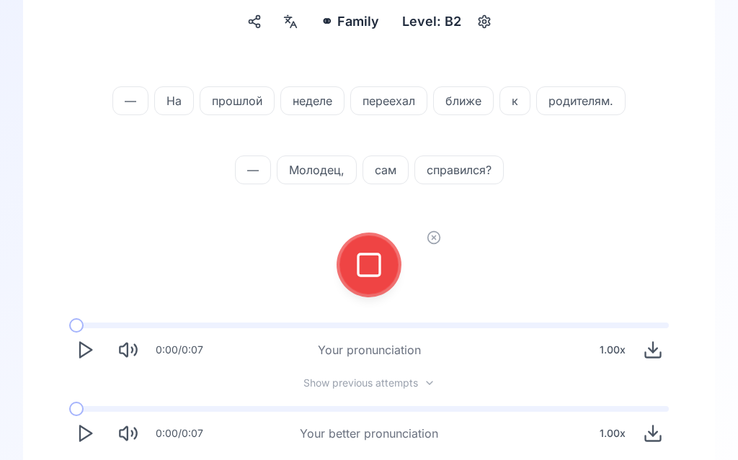
click at [374, 262] on icon at bounding box center [368, 265] width 29 height 29
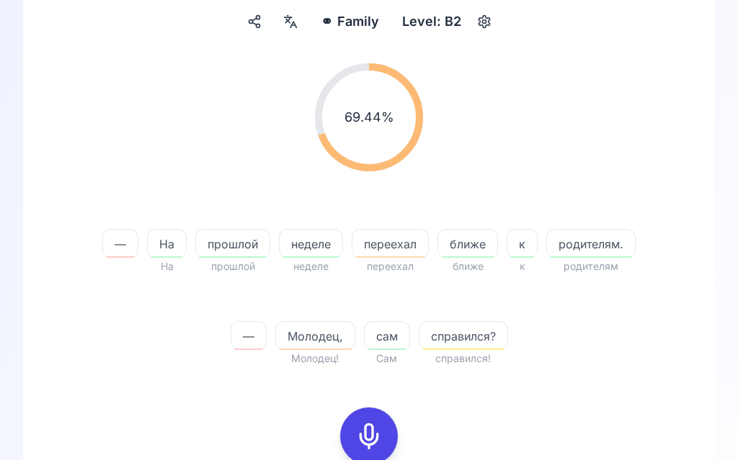
click at [320, 343] on span "Молодец," at bounding box center [315, 336] width 79 height 17
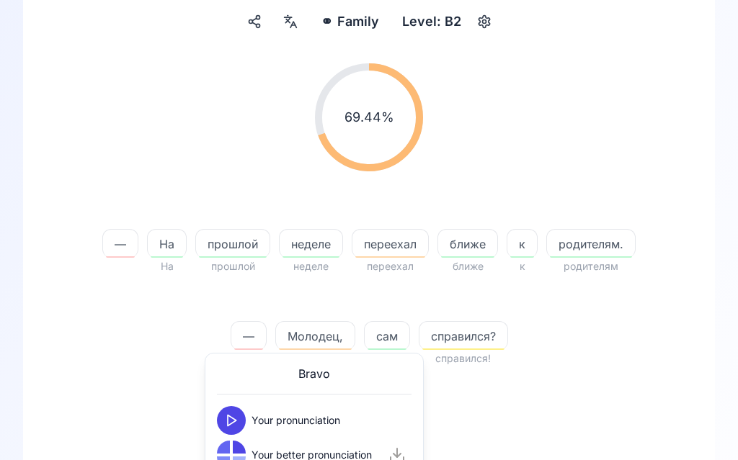
click at [237, 429] on button at bounding box center [231, 420] width 29 height 29
click at [239, 455] on button at bounding box center [231, 455] width 29 height 29
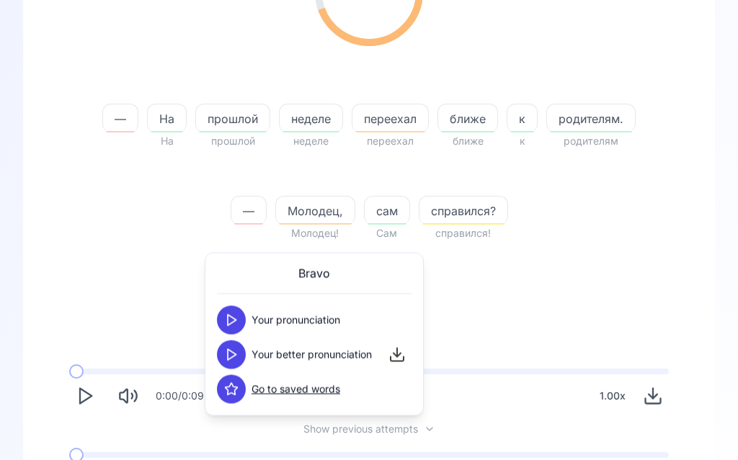
scroll to position [268, 0]
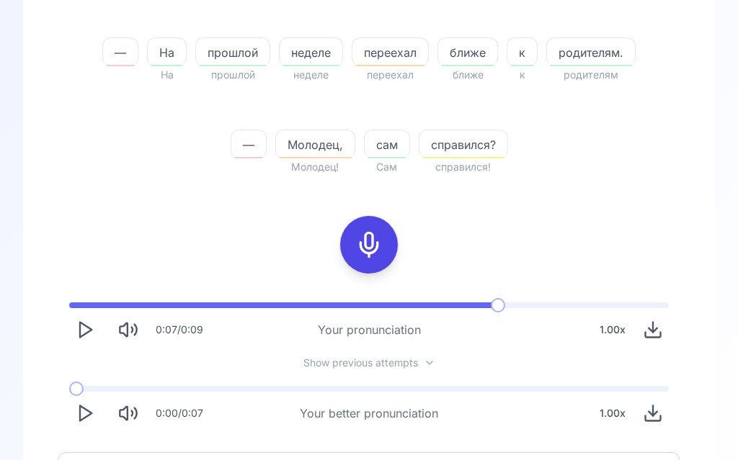
scroll to position [347, 0]
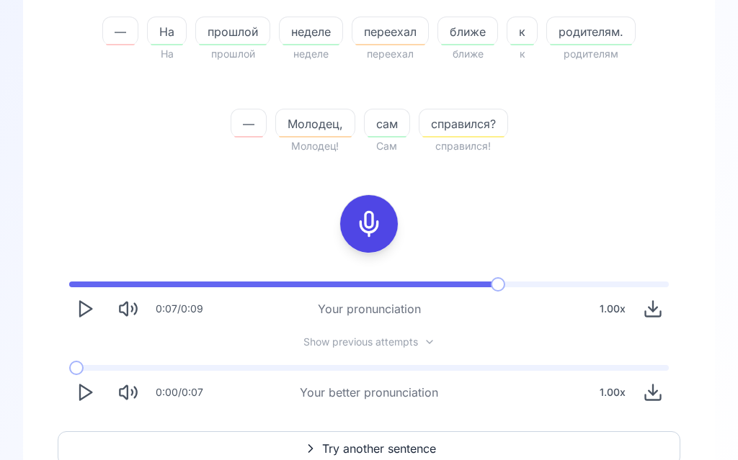
click at [365, 448] on span "Try another sentence" at bounding box center [379, 449] width 114 height 17
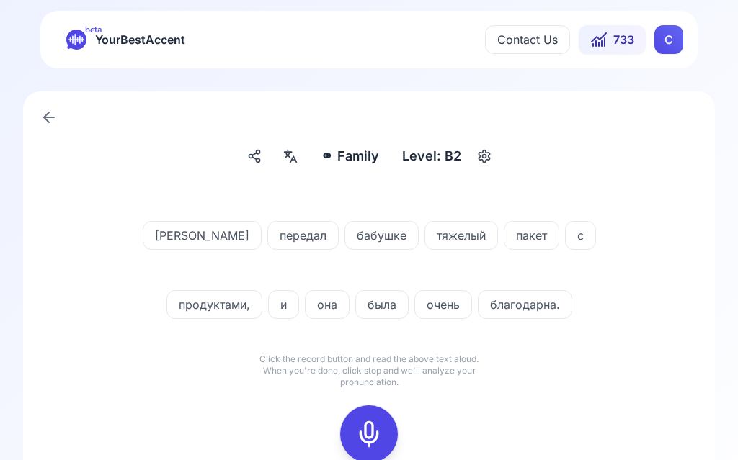
scroll to position [1, 0]
click at [373, 433] on icon at bounding box center [368, 434] width 29 height 29
click at [369, 421] on icon at bounding box center [368, 434] width 29 height 29
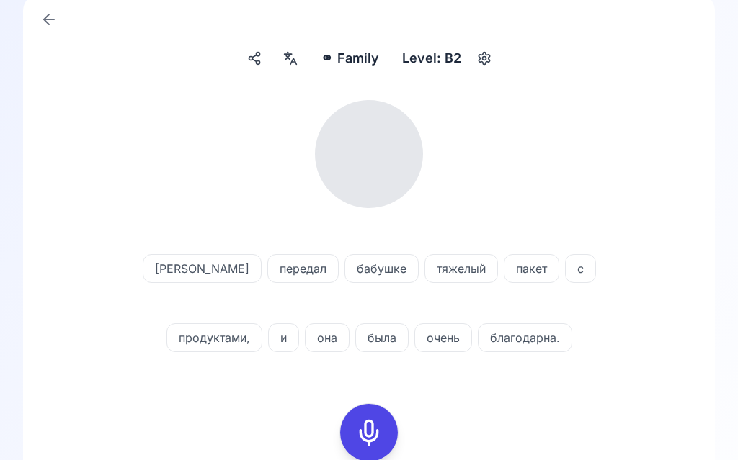
scroll to position [99, 0]
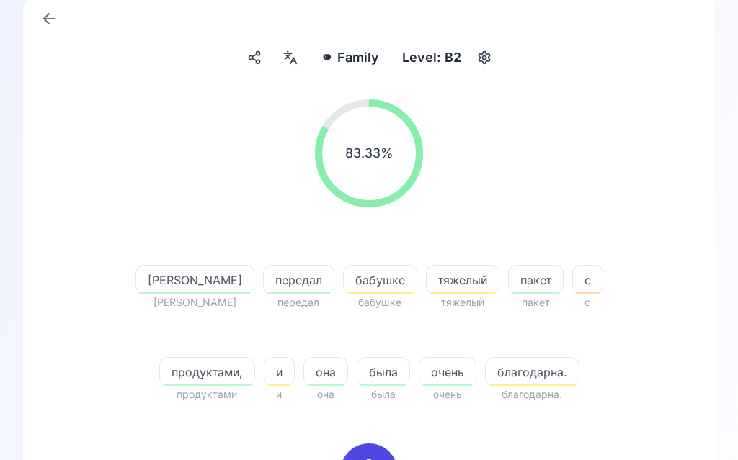
click at [486, 373] on span "благодарна." at bounding box center [532, 372] width 93 height 17
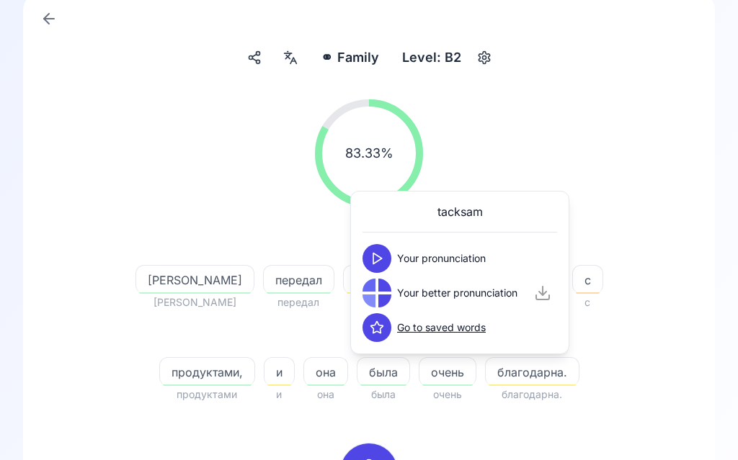
click at [386, 290] on div at bounding box center [384, 285] width 13 height 13
click at [387, 287] on button at bounding box center [376, 293] width 29 height 29
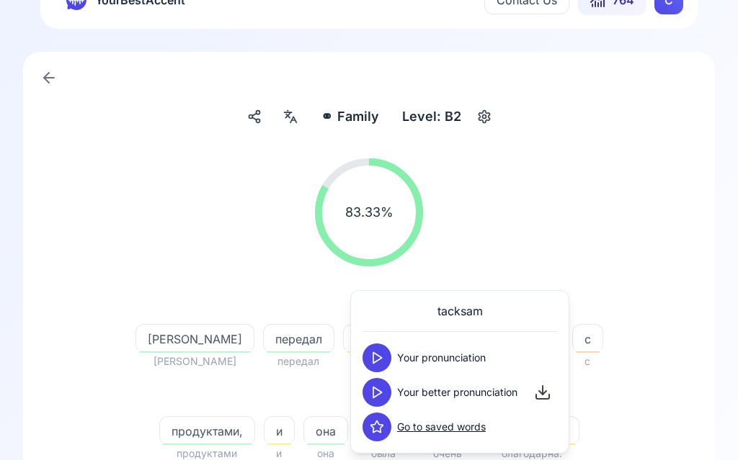
scroll to position [0, 0]
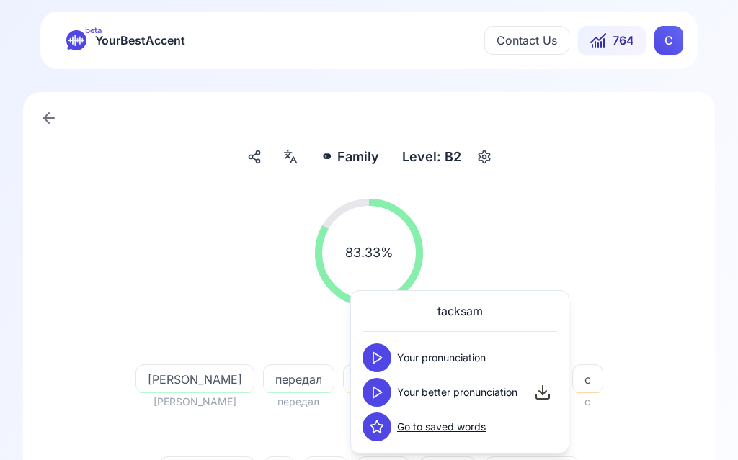
click at [621, 37] on span "764" at bounding box center [623, 40] width 22 height 17
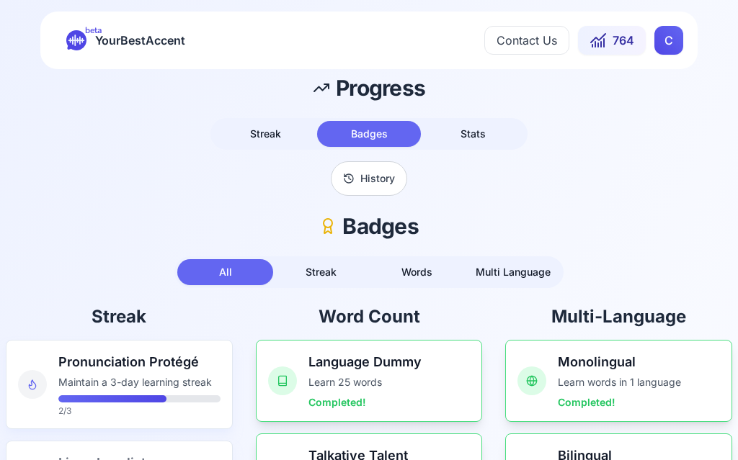
click at [487, 133] on button "Stats" at bounding box center [473, 134] width 104 height 26
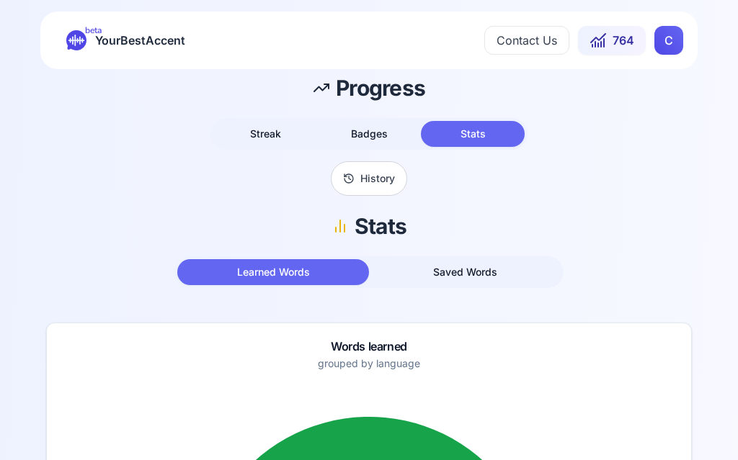
click at [475, 270] on span "Saved Words" at bounding box center [465, 272] width 64 height 12
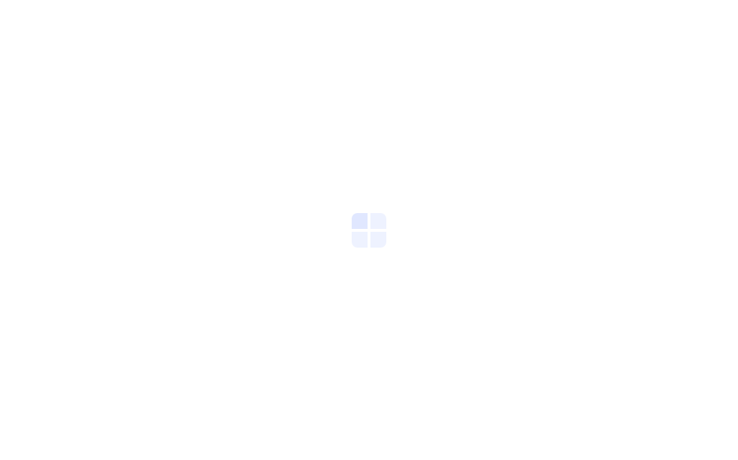
scroll to position [1, 0]
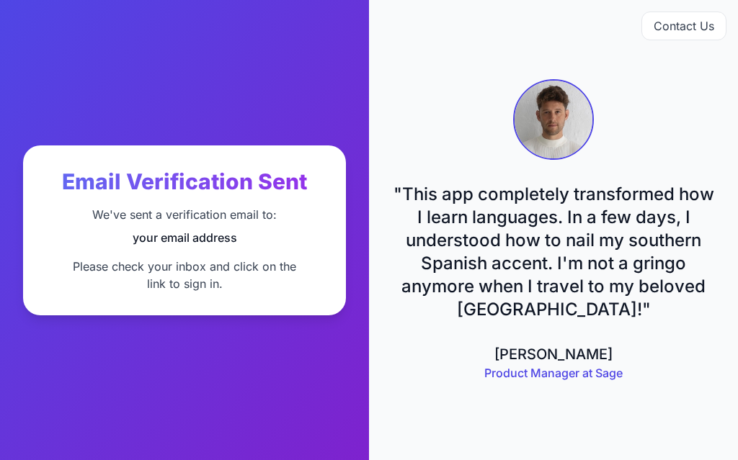
scroll to position [1, 0]
